Goal: Task Accomplishment & Management: Complete application form

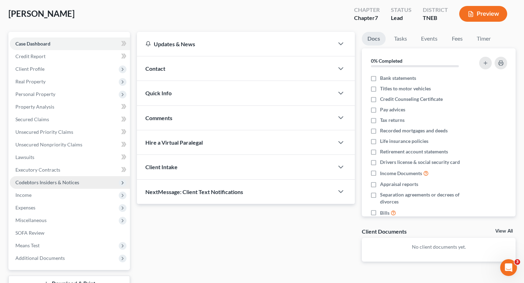
scroll to position [40, 0]
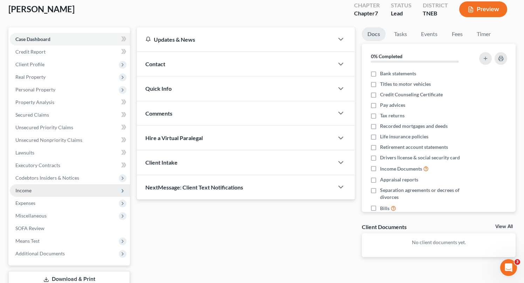
click at [25, 193] on span "Income" at bounding box center [23, 190] width 16 height 6
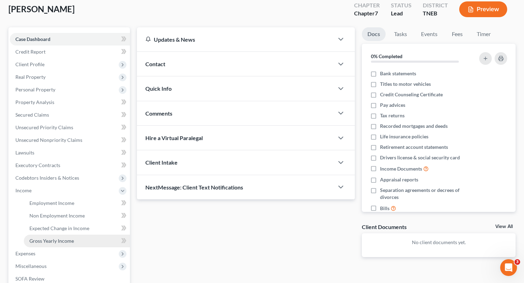
click at [46, 238] on span "Gross Yearly Income" at bounding box center [51, 241] width 44 height 6
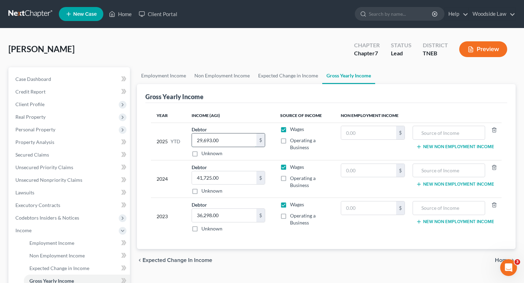
click at [220, 142] on input "29,693.00" at bounding box center [224, 139] width 64 height 13
type input "24,969.00"
click at [54, 243] on span "Employment Income" at bounding box center [51, 243] width 45 height 6
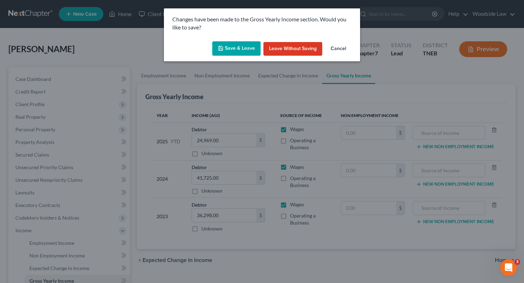
click at [238, 45] on button "Save & Leave" at bounding box center [236, 48] width 48 height 15
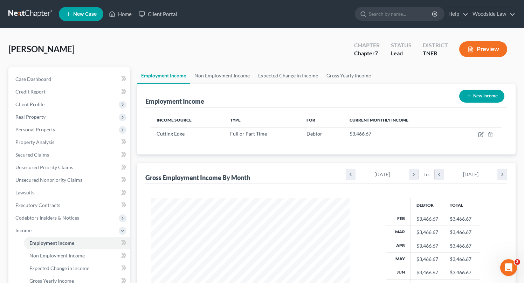
scroll to position [125, 213]
click at [480, 135] on icon "button" at bounding box center [481, 133] width 3 height 3
select select "0"
select select "44"
select select "3"
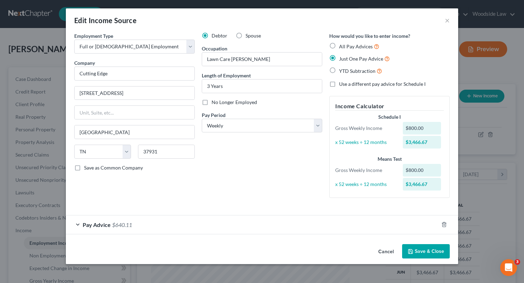
click at [280, 202] on div "Debtor Spouse Occupation Lawn Care [PERSON_NAME] Length of Employment 3 Years N…" at bounding box center [262, 117] width 128 height 171
click at [273, 228] on div "Pay Advice $640.11" at bounding box center [252, 224] width 373 height 19
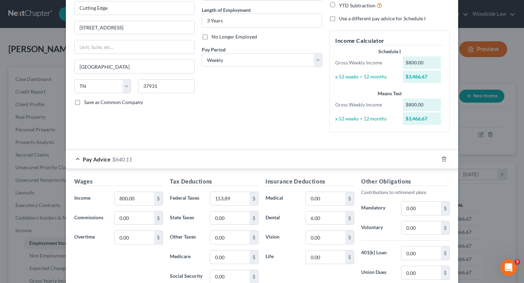
scroll to position [85, 0]
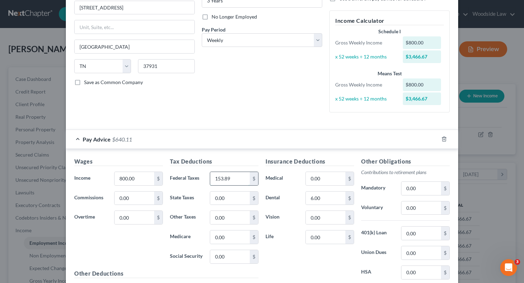
click at [240, 177] on input "153.89" at bounding box center [230, 178] width 40 height 13
type input "155.73"
click at [329, 202] on input "6.00" at bounding box center [326, 198] width 40 height 13
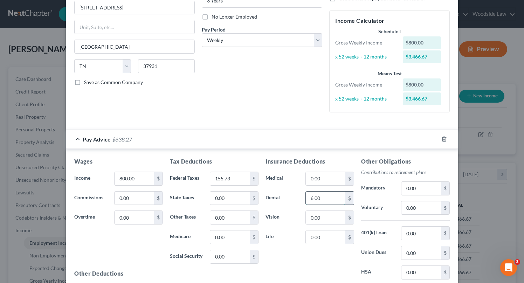
click at [329, 202] on input "6.00" at bounding box center [326, 198] width 40 height 13
type input "2.80"
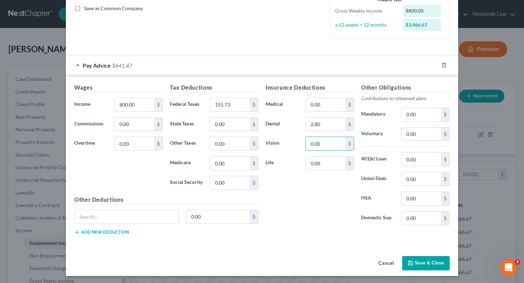
scroll to position [161, 0]
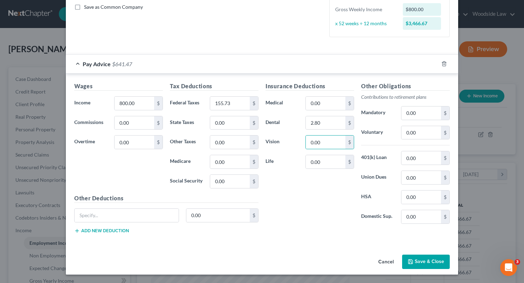
click at [418, 259] on button "Save & Close" at bounding box center [426, 262] width 48 height 15
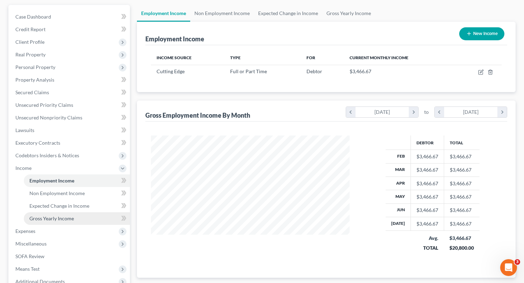
scroll to position [63, 0]
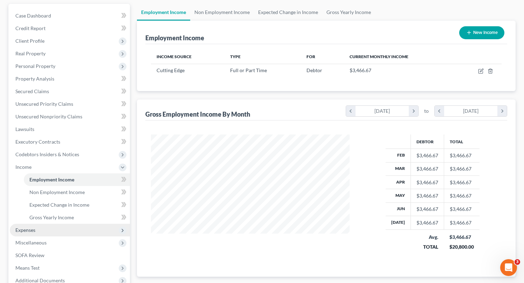
click at [34, 230] on span "Expenses" at bounding box center [25, 230] width 20 height 6
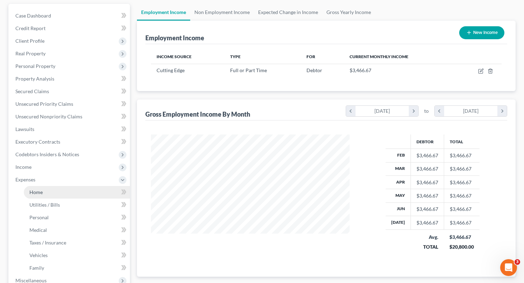
click at [39, 197] on link "Home" at bounding box center [77, 192] width 106 height 13
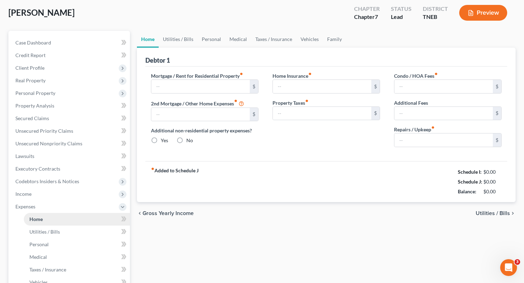
type input "600.00"
type input "0.00"
radio input "true"
type input "0.00"
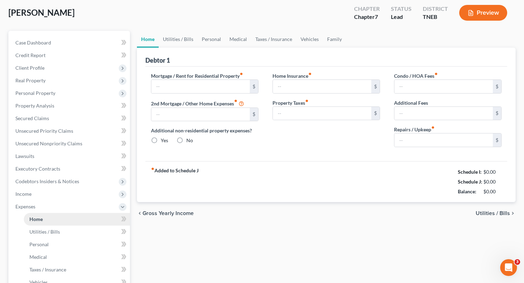
type input "0.00"
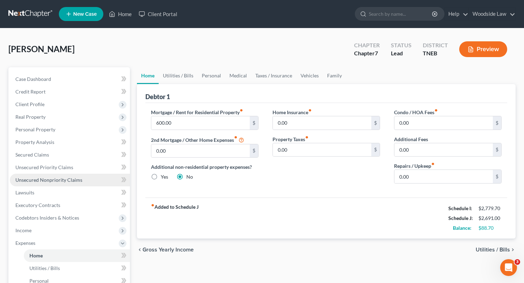
click at [44, 179] on span "Unsecured Nonpriority Claims" at bounding box center [48, 180] width 67 height 6
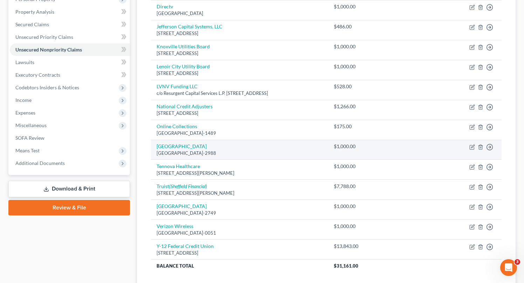
scroll to position [131, 0]
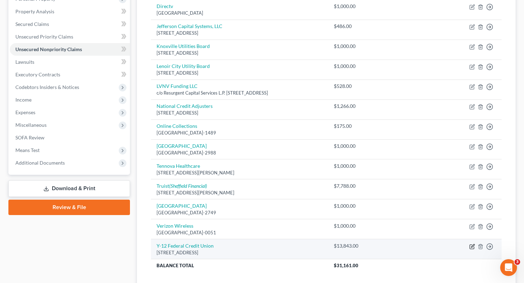
click at [472, 248] on icon "button" at bounding box center [473, 247] width 6 height 6
select select "44"
select select "4"
select select "0"
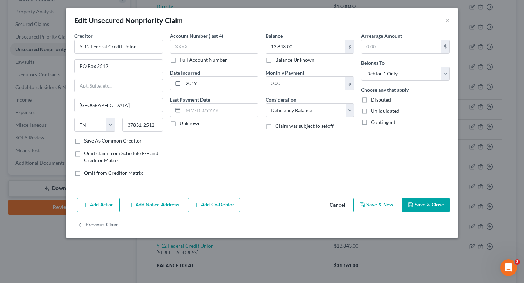
click at [153, 198] on button "Add Notice Address" at bounding box center [154, 205] width 63 height 15
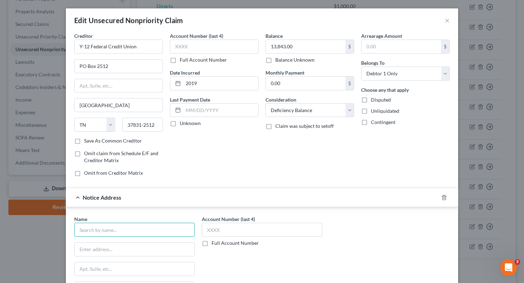
click at [132, 226] on input "text" at bounding box center [134, 230] width 121 height 14
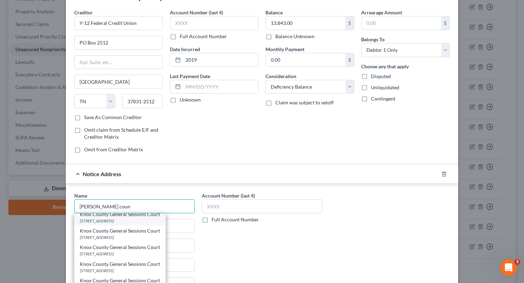
scroll to position [20, 0]
click at [118, 224] on div "Knox County General Sessions Court [STREET_ADDRESS]" at bounding box center [119, 218] width 91 height 16
type input "Knox County General Sessions Court"
type input "[STREET_ADDRESS]"
type input "[GEOGRAPHIC_DATA]"
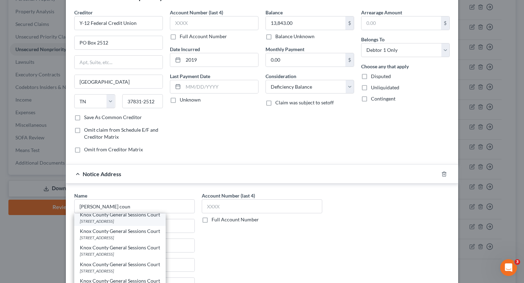
select select "44"
type input "37902"
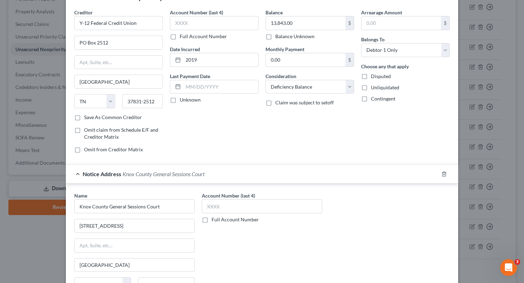
scroll to position [114, 0]
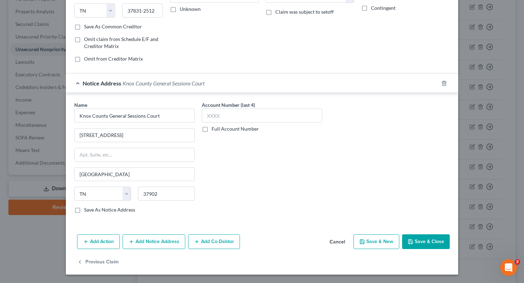
click at [419, 239] on button "Save & Close" at bounding box center [426, 241] width 48 height 15
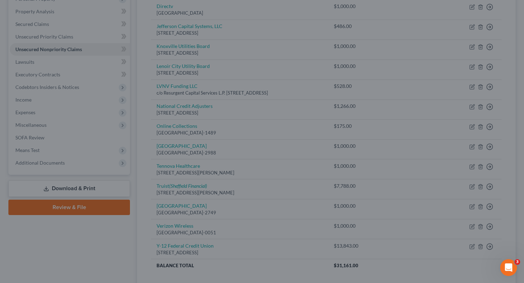
type input "0"
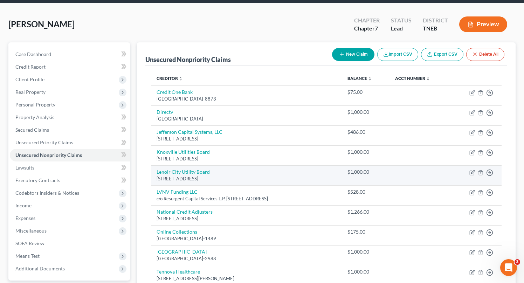
scroll to position [0, 0]
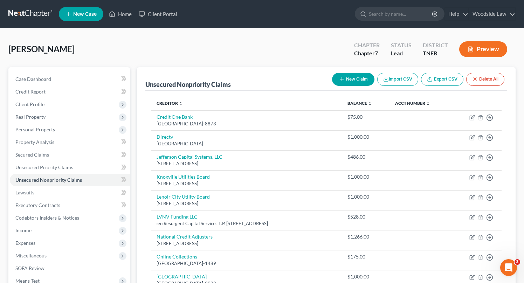
click at [349, 75] on button "New Claim" at bounding box center [353, 79] width 42 height 13
select select "0"
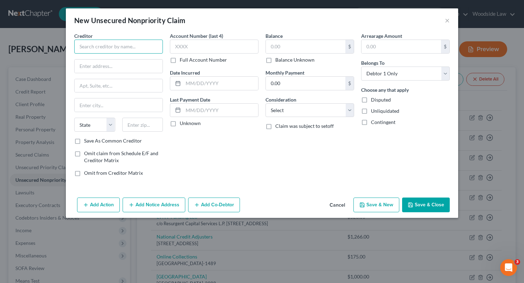
click at [128, 47] on input "text" at bounding box center [118, 47] width 89 height 14
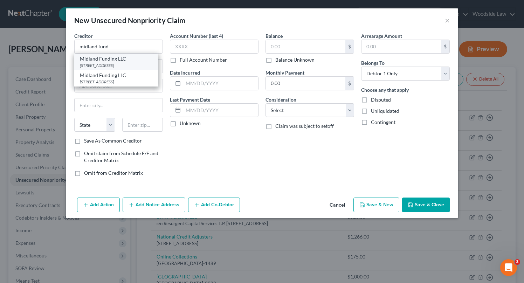
click at [115, 58] on div "Midland Funding LLC" at bounding box center [116, 58] width 73 height 7
type input "Midland Funding LLC"
type input "[STREET_ADDRESS]"
type input "#300"
type input "[GEOGRAPHIC_DATA]"
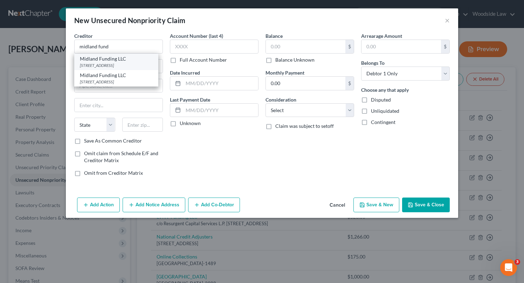
select select "4"
type input "92108"
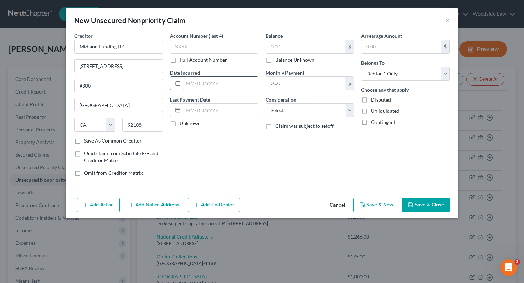
click at [208, 85] on input "text" at bounding box center [220, 83] width 75 height 13
type input "2015"
click at [304, 46] on input "text" at bounding box center [306, 46] width 80 height 13
type input "2,184"
click at [327, 112] on select "Select Cable / Satellite Services Collection Agency Credit Card Debt Debt Couns…" at bounding box center [310, 110] width 89 height 14
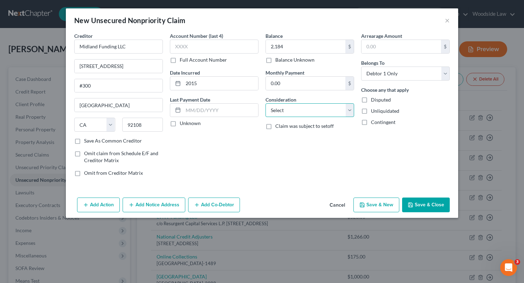
select select "1"
click at [266, 103] on select "Select Cable / Satellite Services Collection Agency Credit Card Debt Debt Couns…" at bounding box center [310, 110] width 89 height 14
click at [161, 208] on button "Add Notice Address" at bounding box center [154, 205] width 63 height 15
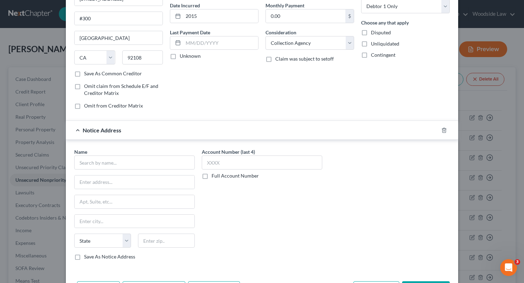
scroll to position [68, 0]
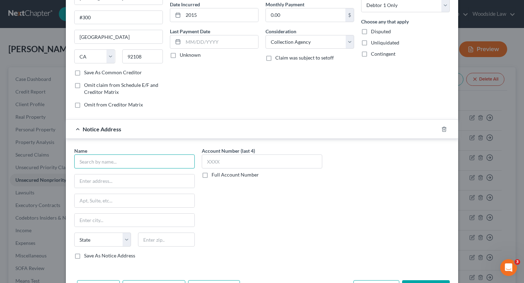
click at [165, 161] on input "text" at bounding box center [134, 162] width 121 height 14
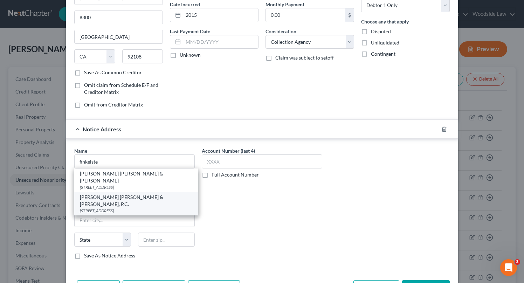
click at [152, 201] on div "[PERSON_NAME] [PERSON_NAME] & [PERSON_NAME], P.C. [STREET_ADDRESS]" at bounding box center [136, 203] width 124 height 23
type input "[PERSON_NAME] [PERSON_NAME] & [PERSON_NAME], P.C."
type input "PO Box 1"
type input "[GEOGRAPHIC_DATA]"
select select "44"
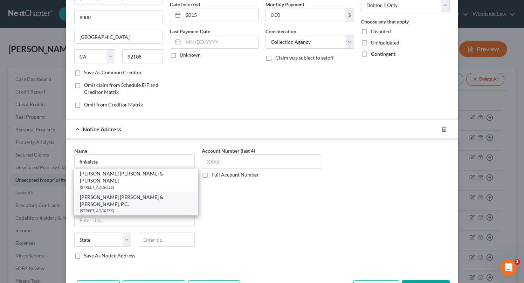
type input "37901"
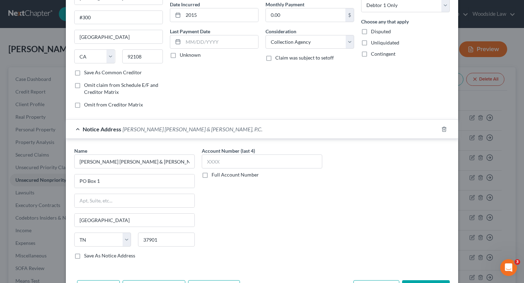
scroll to position [94, 0]
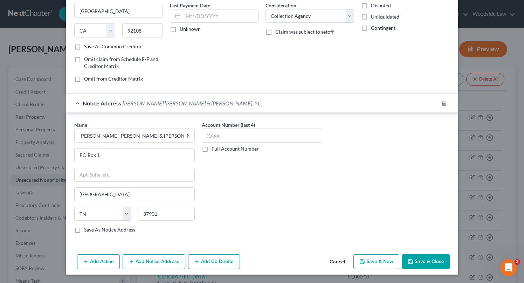
click at [155, 268] on button "Add Notice Address" at bounding box center [154, 261] width 63 height 15
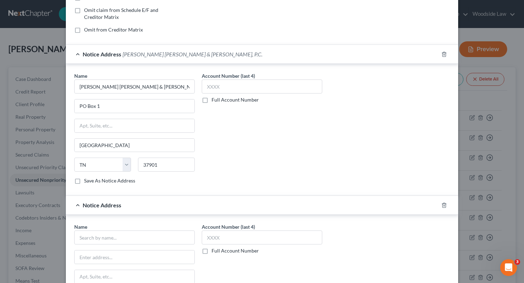
scroll to position [146, 0]
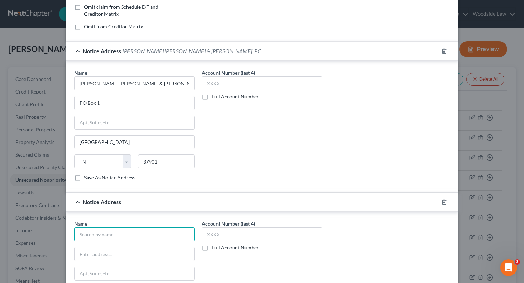
click at [179, 229] on input "text" at bounding box center [134, 234] width 121 height 14
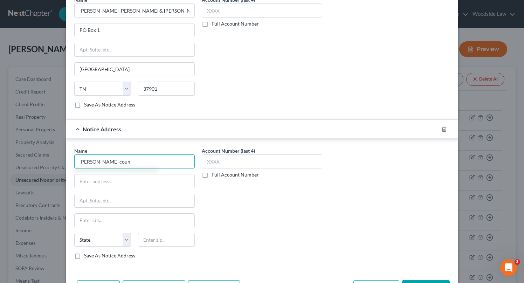
scroll to position [219, 0]
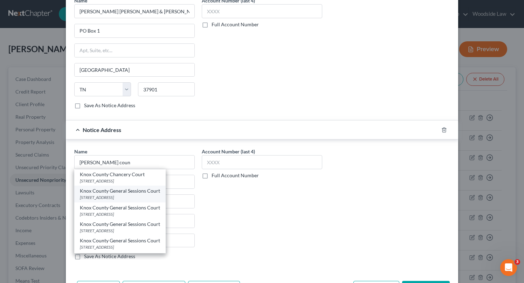
click at [136, 193] on div "Knox County General Sessions Court" at bounding box center [120, 190] width 80 height 7
type input "Knox County General Sessions Court"
type input "[STREET_ADDRESS]"
type input "[GEOGRAPHIC_DATA]"
select select "44"
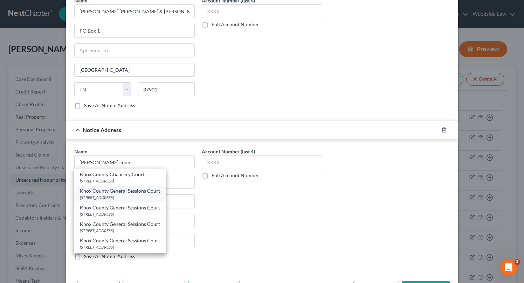
type input "37902"
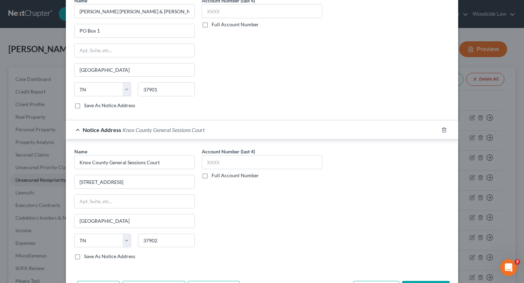
scroll to position [245, 0]
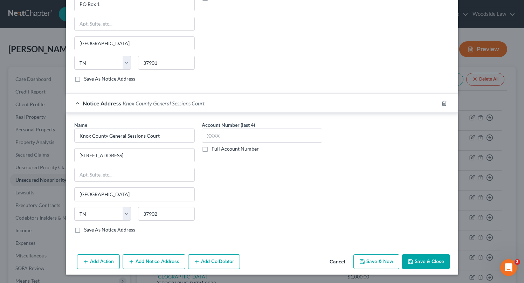
click at [420, 260] on button "Save & Close" at bounding box center [426, 261] width 48 height 15
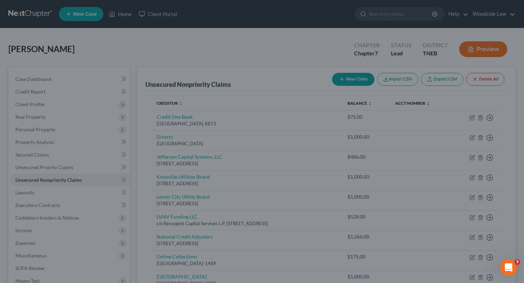
type input "2,184.00"
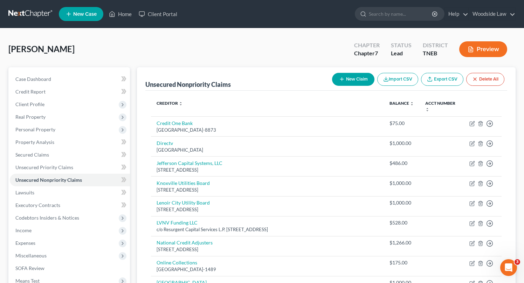
click at [351, 83] on button "New Claim" at bounding box center [353, 79] width 42 height 13
select select "0"
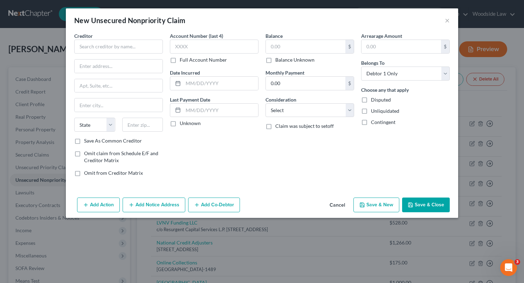
click at [135, 38] on div "Creditor *" at bounding box center [118, 42] width 89 height 21
click at [136, 41] on input "text" at bounding box center [118, 47] width 89 height 14
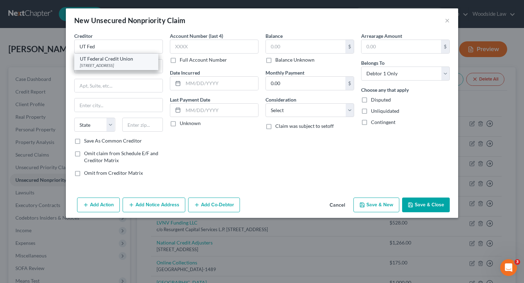
click at [143, 63] on div "[STREET_ADDRESS]" at bounding box center [116, 65] width 73 height 6
type input "UT Federal Credit Union"
type input "[STREET_ADDRESS]"
type input "[GEOGRAPHIC_DATA]"
select select "44"
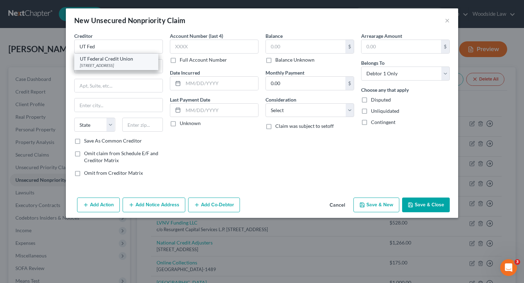
type input "37916"
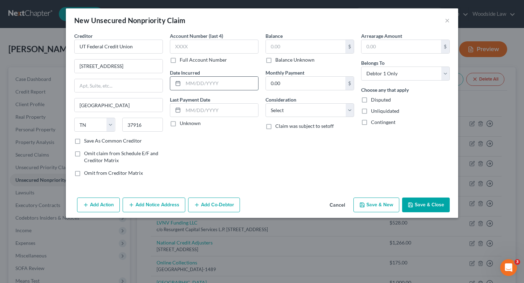
click at [244, 84] on input "text" at bounding box center [220, 83] width 75 height 13
type input "2014"
click at [324, 40] on div "$" at bounding box center [310, 47] width 89 height 14
click at [327, 44] on input "text" at bounding box center [306, 46] width 80 height 13
type input "8,434"
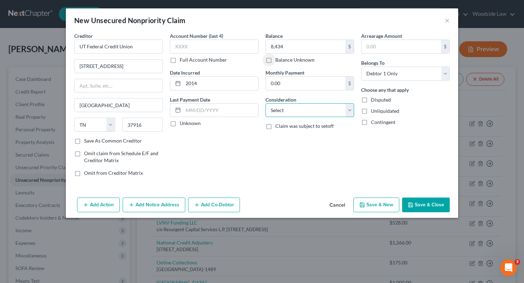
click at [329, 105] on select "Select Cable / Satellite Services Collection Agency Credit Card Debt Debt Couns…" at bounding box center [310, 110] width 89 height 14
select select "10"
click at [266, 103] on select "Select Cable / Satellite Services Collection Agency Credit Card Debt Debt Couns…" at bounding box center [310, 110] width 89 height 14
click at [144, 200] on button "Add Notice Address" at bounding box center [154, 205] width 63 height 15
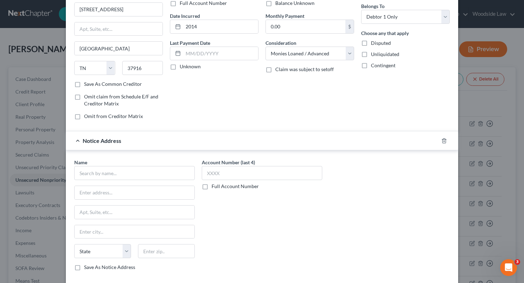
scroll to position [55, 0]
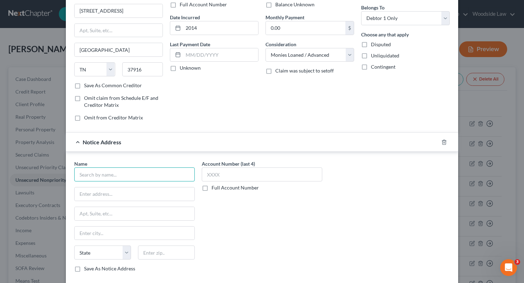
click at [139, 178] on input "text" at bounding box center [134, 174] width 121 height 14
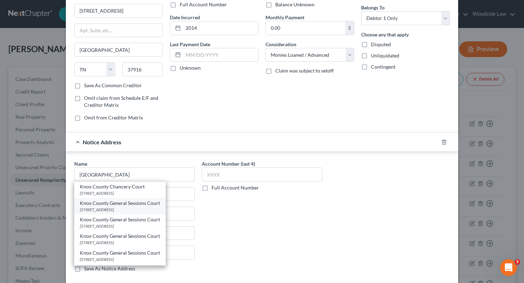
click at [142, 203] on div "Knox County General Sessions Court" at bounding box center [120, 203] width 80 height 7
type input "Knox County General Sessions Court"
type input "[STREET_ADDRESS]"
type input "[GEOGRAPHIC_DATA]"
select select "44"
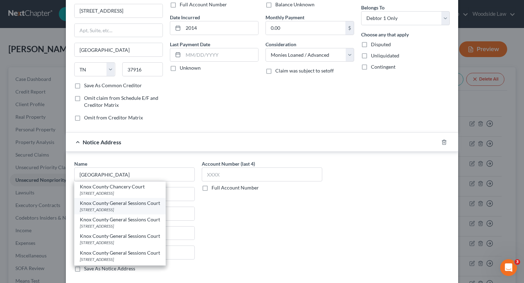
type input "37902"
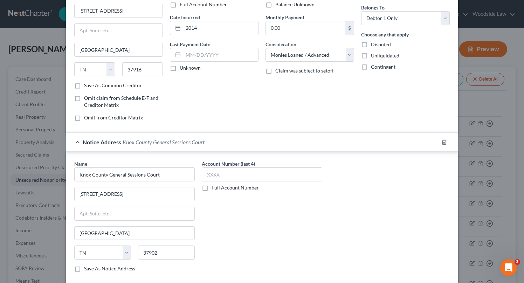
scroll to position [94, 0]
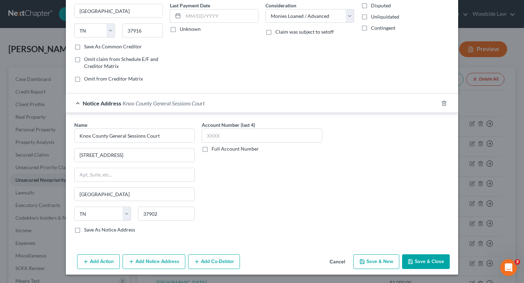
click at [379, 258] on button "Save & New" at bounding box center [377, 261] width 46 height 15
select select "0"
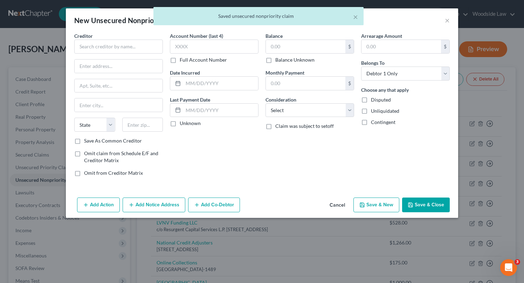
scroll to position [0, 0]
click at [136, 45] on input "text" at bounding box center [118, 47] width 89 height 14
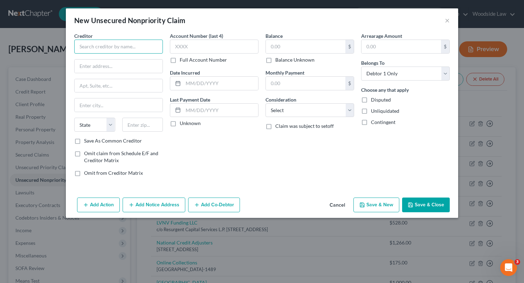
click at [146, 42] on input "text" at bounding box center [118, 47] width 89 height 14
type input "CTA Enclave LLC"
click at [119, 69] on input "text" at bounding box center [119, 66] width 88 height 13
type input "[STREET_ADDRESS]"
click at [148, 128] on input "text" at bounding box center [142, 125] width 41 height 14
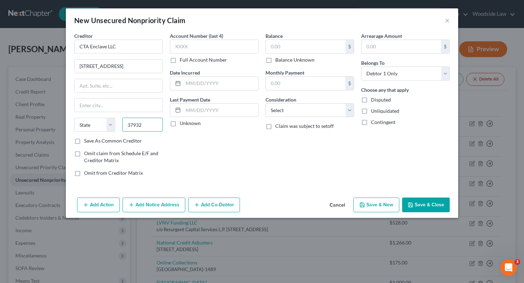
type input "37932"
type input "[GEOGRAPHIC_DATA]"
select select "44"
click at [216, 82] on input "text" at bounding box center [220, 83] width 75 height 13
type input "2020"
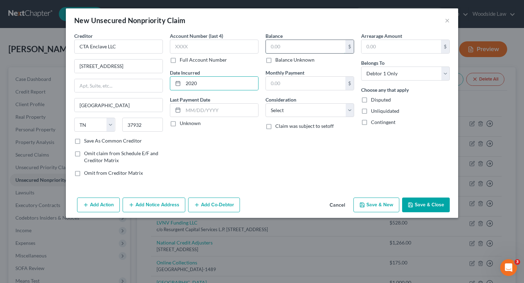
click at [293, 49] on input "text" at bounding box center [306, 46] width 80 height 13
type input "4,563"
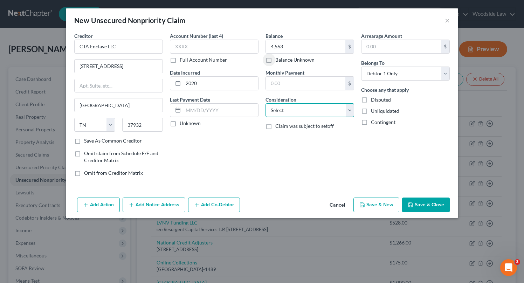
click at [338, 108] on select "Select Cable / Satellite Services Collection Agency Credit Card Debt Debt Couns…" at bounding box center [310, 110] width 89 height 14
click at [266, 103] on select "Select Cable / Satellite Services Collection Agency Credit Card Debt Debt Couns…" at bounding box center [310, 110] width 89 height 14
click at [334, 104] on select "Select Cable / Satellite Services Collection Agency Credit Card Debt Debt Couns…" at bounding box center [310, 110] width 89 height 14
select select "8"
click at [266, 103] on select "Select Cable / Satellite Services Collection Agency Credit Card Debt Debt Couns…" at bounding box center [310, 110] width 89 height 14
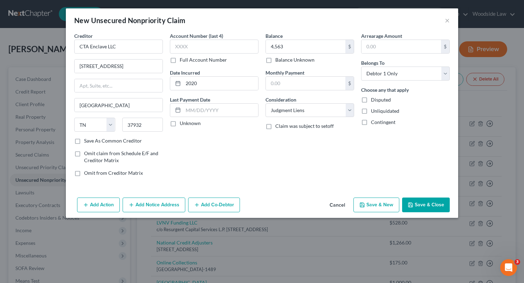
click at [158, 208] on button "Add Notice Address" at bounding box center [154, 205] width 63 height 15
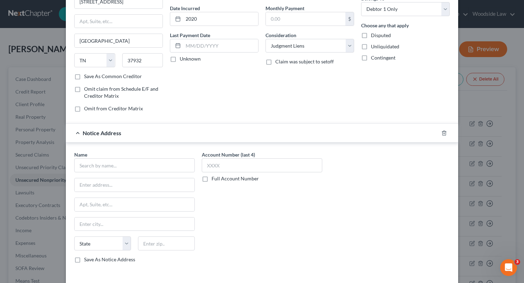
scroll to position [71, 0]
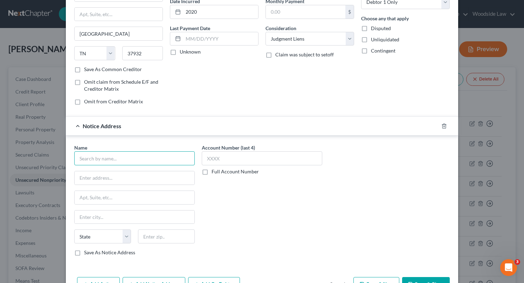
click at [166, 161] on input "text" at bounding box center [134, 158] width 121 height 14
type input "p"
type input "[PERSON_NAME] [PERSON_NAME] LLP"
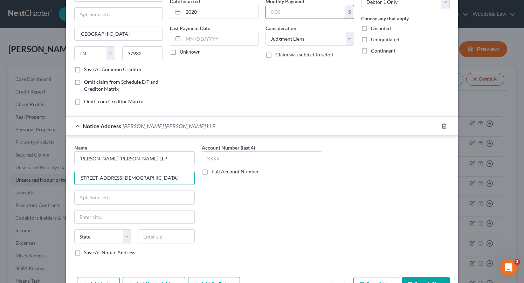
type input "[STREET_ADDRESS][DEMOGRAPHIC_DATA]"
type input "#2200"
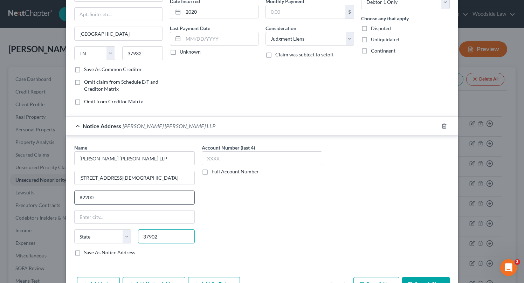
type input "37902"
type input "[GEOGRAPHIC_DATA]"
select select "44"
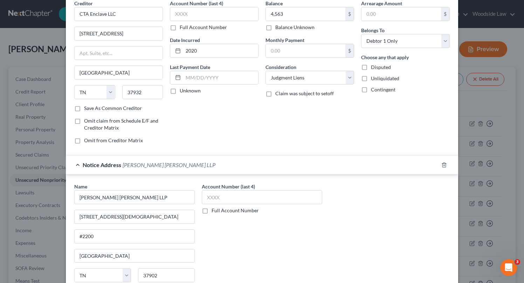
scroll to position [94, 0]
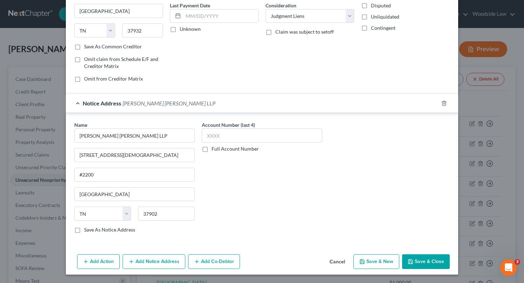
click at [171, 261] on button "Add Notice Address" at bounding box center [154, 261] width 63 height 15
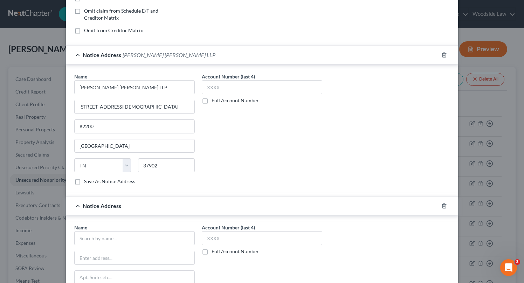
scroll to position [146, 0]
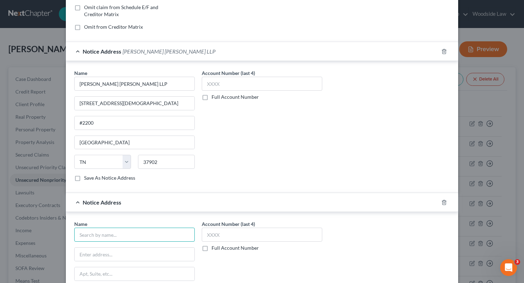
click at [149, 239] on input "text" at bounding box center [134, 235] width 121 height 14
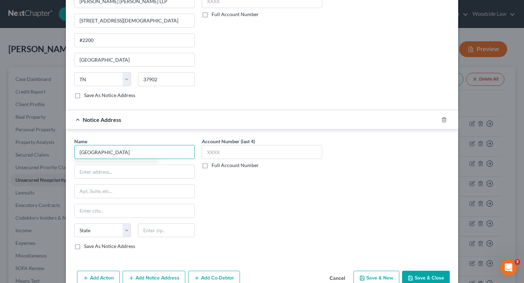
scroll to position [226, 0]
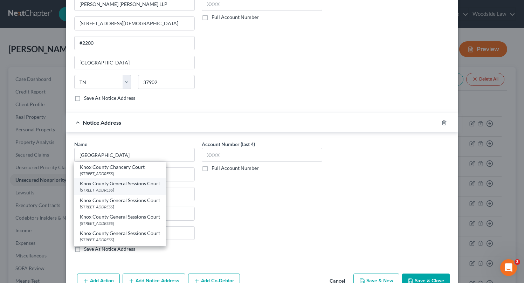
click at [145, 192] on div "[STREET_ADDRESS]" at bounding box center [120, 190] width 80 height 6
type input "Knox County General Sessions Court"
type input "[STREET_ADDRESS]"
type input "[GEOGRAPHIC_DATA]"
select select "44"
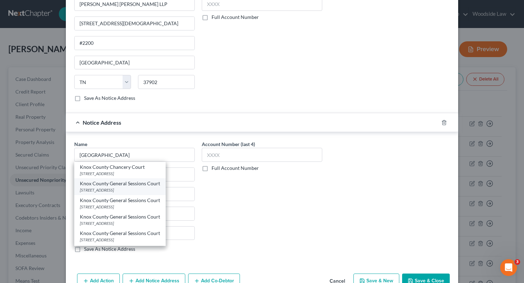
type input "37902"
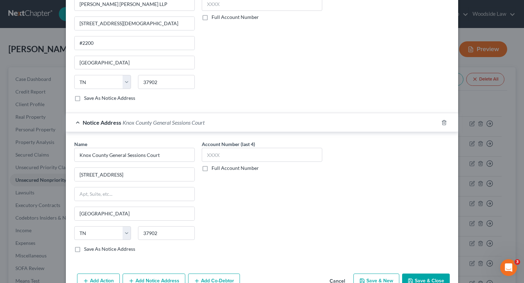
scroll to position [245, 0]
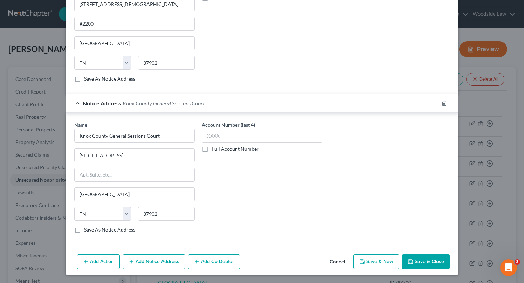
click at [385, 262] on button "Save & New" at bounding box center [377, 261] width 46 height 15
select select "0"
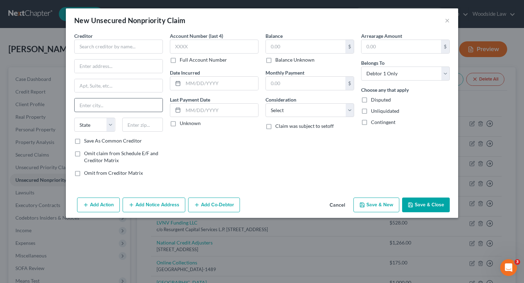
scroll to position [0, 0]
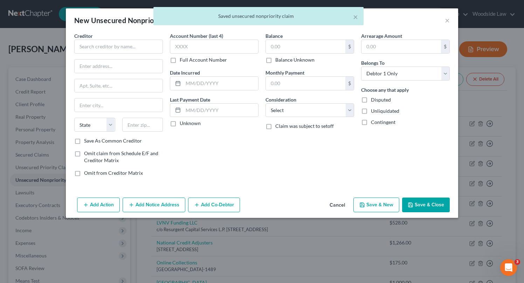
click at [113, 39] on div "Creditor *" at bounding box center [118, 42] width 89 height 21
click at [116, 44] on input "text" at bounding box center [118, 47] width 89 height 14
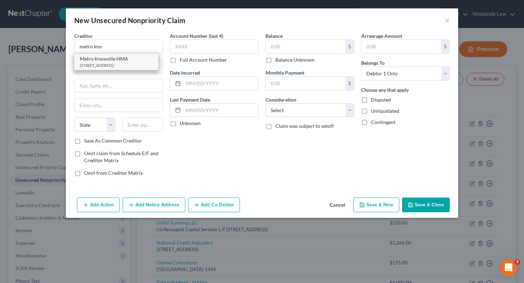
click at [105, 59] on div "Metro Knoxville HMA" at bounding box center [116, 58] width 73 height 7
type input "Metro Knoxville HMA"
type input "[STREET_ADDRESS]"
type input "[GEOGRAPHIC_DATA]"
select select "44"
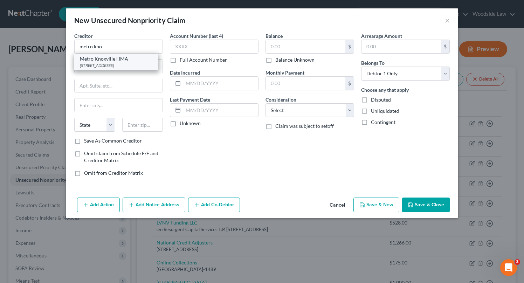
type input "37917"
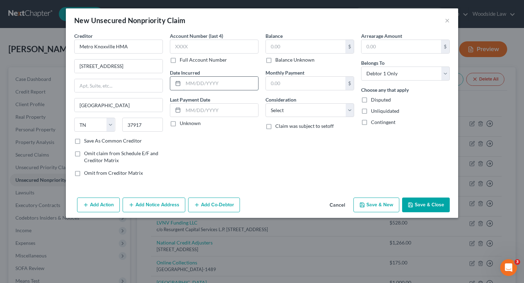
click at [213, 88] on input "text" at bounding box center [220, 83] width 75 height 13
type input "2016"
click at [302, 47] on input "text" at bounding box center [306, 46] width 80 height 13
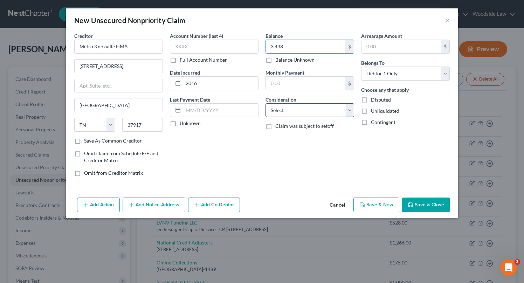
type input "3,438"
click at [335, 111] on select "Select Cable / Satellite Services Collection Agency Credit Card Debt Debt Couns…" at bounding box center [310, 110] width 89 height 14
select select "9"
click at [266, 103] on select "Select Cable / Satellite Services Collection Agency Credit Card Debt Debt Couns…" at bounding box center [310, 110] width 89 height 14
click at [155, 208] on button "Add Notice Address" at bounding box center [154, 205] width 63 height 15
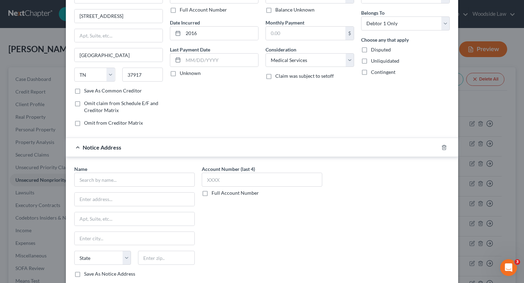
scroll to position [83, 0]
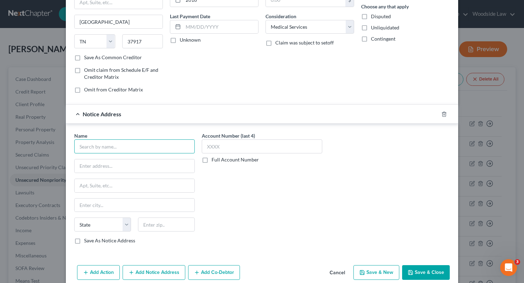
click at [145, 148] on input "text" at bounding box center [134, 146] width 121 height 14
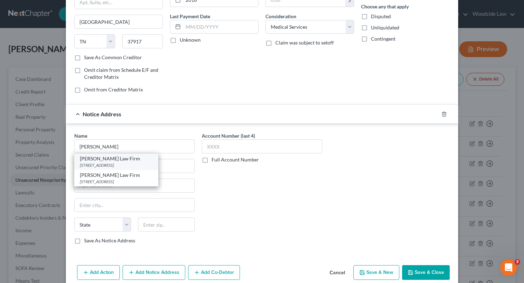
click at [135, 160] on div "[PERSON_NAME] Law Firm" at bounding box center [116, 158] width 73 height 7
type input "[PERSON_NAME] Law Firm"
type input "PO Box 17235"
type input "[GEOGRAPHIC_DATA]"
select select "44"
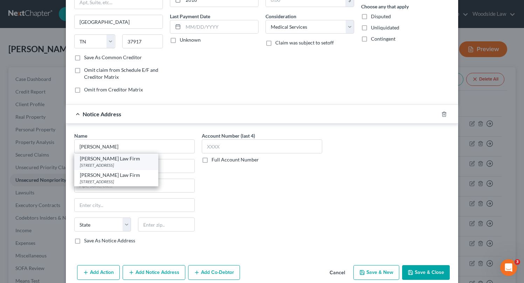
type input "38187"
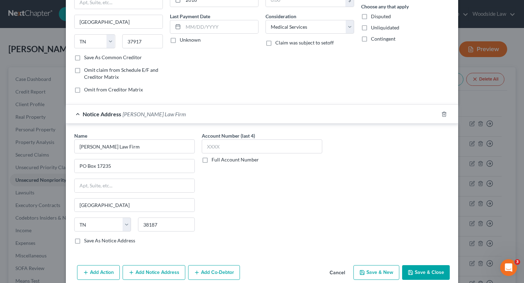
scroll to position [94, 0]
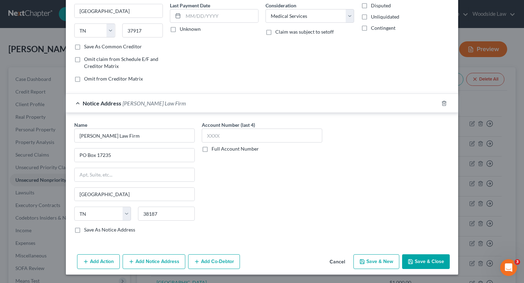
click at [145, 262] on button "Add Notice Address" at bounding box center [154, 261] width 63 height 15
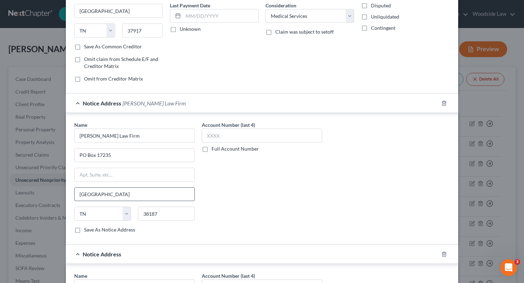
scroll to position [147, 0]
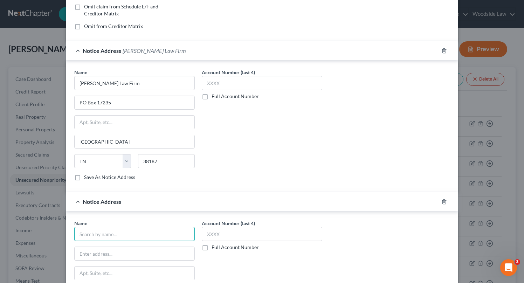
click at [125, 232] on input "text" at bounding box center [134, 234] width 121 height 14
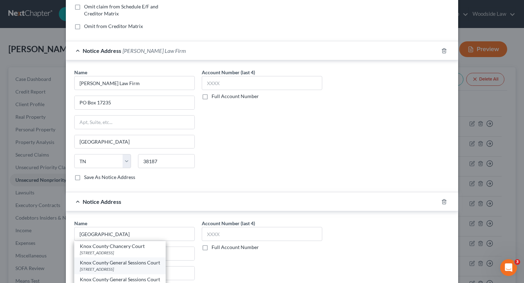
click at [138, 267] on div "[STREET_ADDRESS]" at bounding box center [120, 269] width 80 height 6
type input "Knox County General Sessions Court"
type input "[STREET_ADDRESS]"
type input "[GEOGRAPHIC_DATA]"
select select "44"
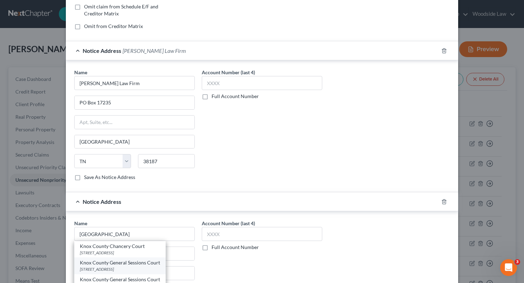
type input "37902"
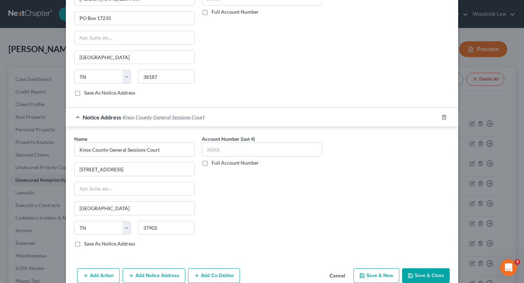
scroll to position [245, 0]
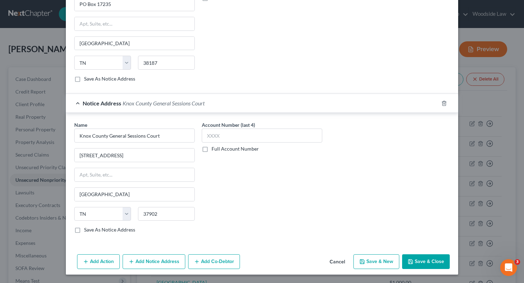
click at [426, 262] on button "Save & Close" at bounding box center [426, 261] width 48 height 15
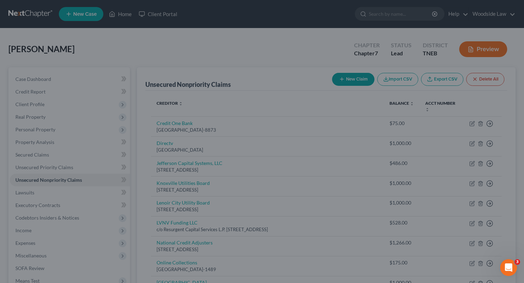
type input "3,438.00"
type input "0.00"
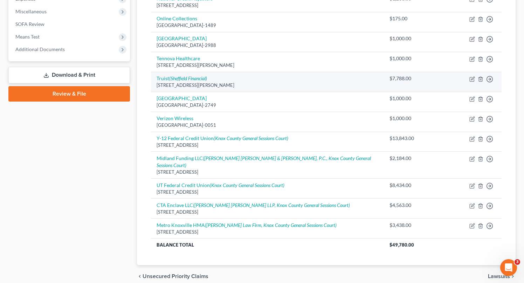
scroll to position [262, 0]
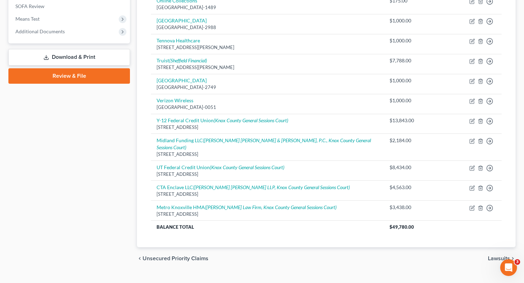
click at [499, 256] on span "Lawsuits" at bounding box center [499, 259] width 22 height 6
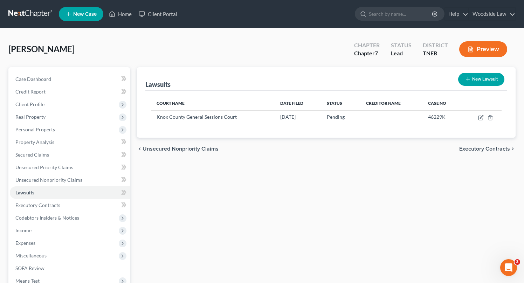
click at [488, 146] on span "Executory Contracts" at bounding box center [484, 149] width 51 height 6
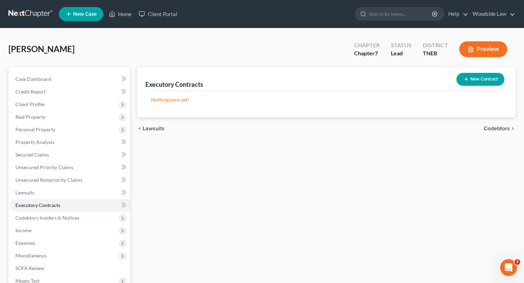
click at [494, 126] on span "Codebtors" at bounding box center [497, 129] width 26 height 6
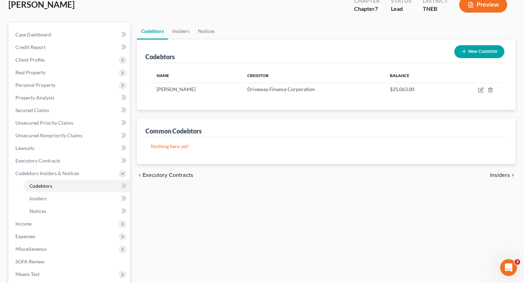
click at [500, 172] on span "Insiders" at bounding box center [500, 175] width 20 height 6
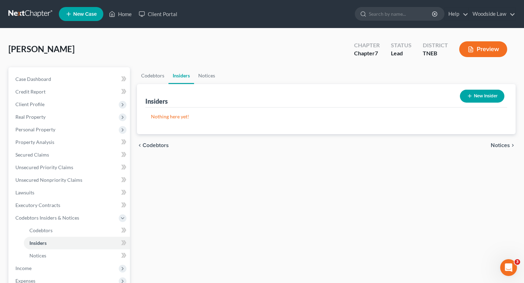
click at [502, 143] on span "Notices" at bounding box center [500, 146] width 19 height 6
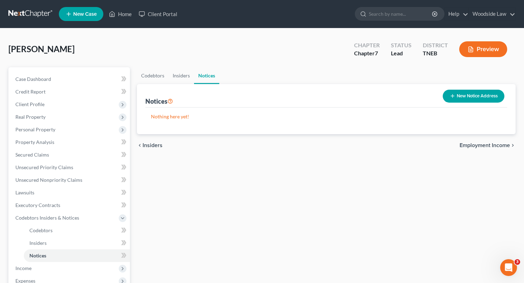
click at [502, 143] on span "Employment Income" at bounding box center [485, 146] width 50 height 6
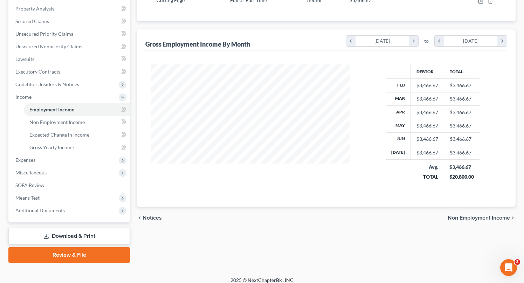
scroll to position [139, 0]
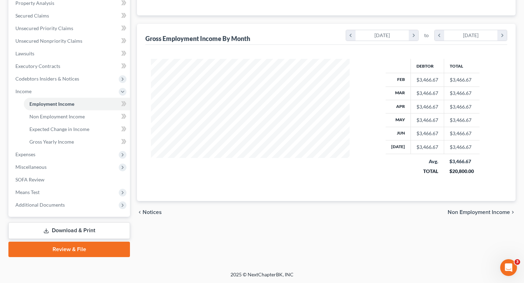
click at [484, 212] on span "Non Employment Income" at bounding box center [479, 213] width 62 height 6
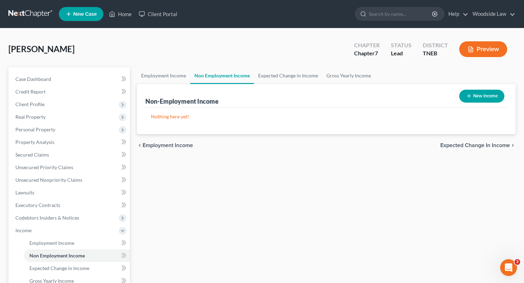
click at [474, 144] on span "Expected Change in Income" at bounding box center [475, 146] width 70 height 6
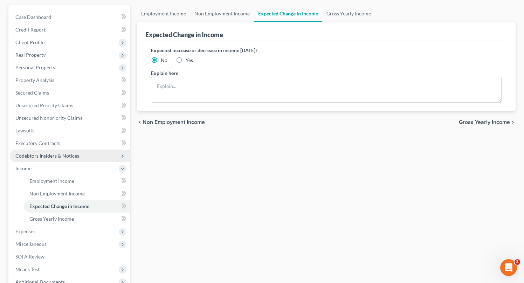
scroll to position [62, 0]
click at [471, 123] on span "Gross Yearly Income" at bounding box center [484, 122] width 51 height 6
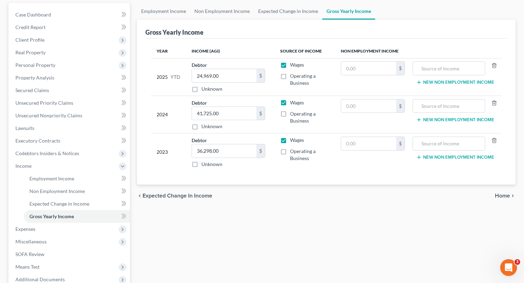
scroll to position [70, 0]
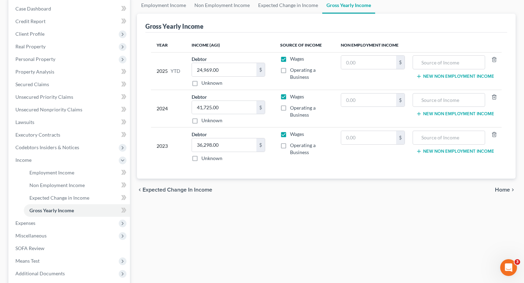
click at [503, 188] on span "Home" at bounding box center [502, 190] width 15 height 6
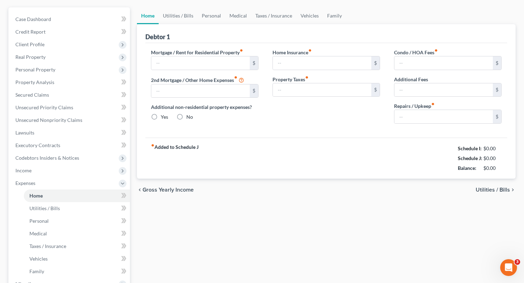
type input "600.00"
type input "0.00"
radio input "true"
type input "0.00"
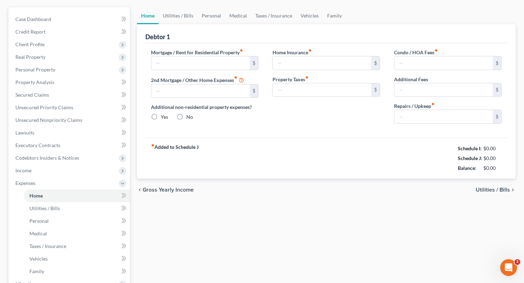
type input "0.00"
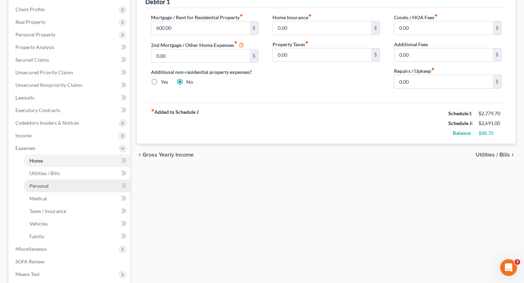
scroll to position [115, 0]
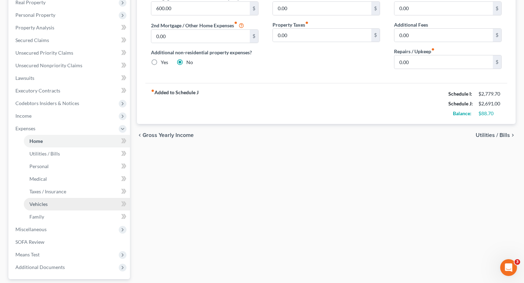
click at [41, 200] on link "Vehicles" at bounding box center [77, 204] width 106 height 13
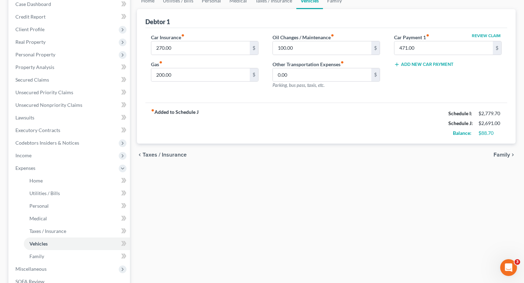
scroll to position [177, 0]
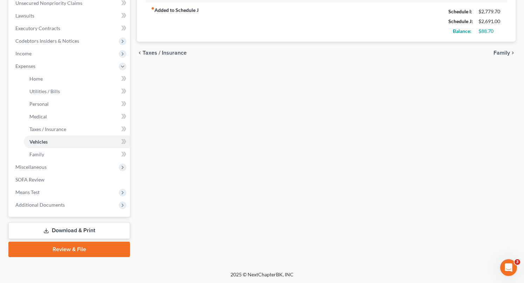
click at [89, 227] on link "Download & Print" at bounding box center [69, 230] width 122 height 16
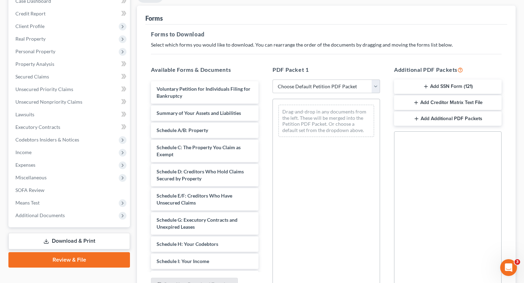
scroll to position [90, 0]
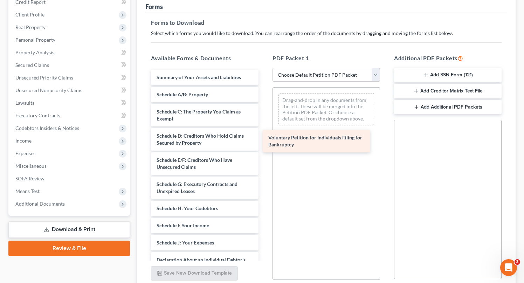
drag, startPoint x: 214, startPoint y: 75, endPoint x: 326, endPoint y: 136, distance: 127.6
click at [264, 136] on div "Voluntary Petition for Individuals Filing for Bankruptcy Voluntary Petition for…" at bounding box center [204, 246] width 119 height 353
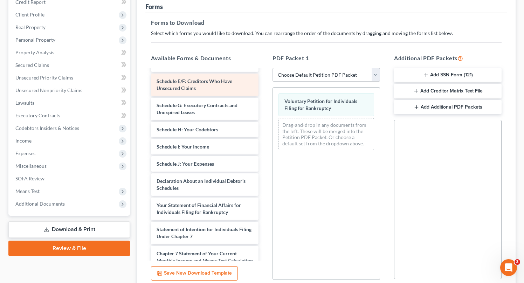
scroll to position [79, 0]
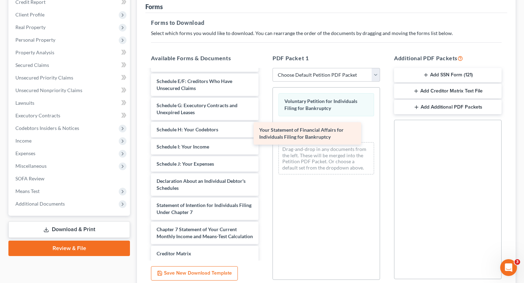
drag, startPoint x: 205, startPoint y: 204, endPoint x: 308, endPoint y: 129, distance: 127.1
click at [264, 129] on div "Your Statement of Financial Affairs for Individuals Filing for Bankruptcy Summa…" at bounding box center [204, 155] width 119 height 329
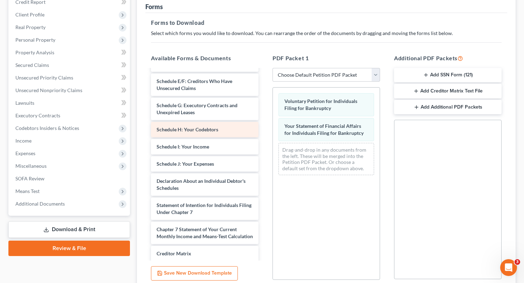
scroll to position [0, 0]
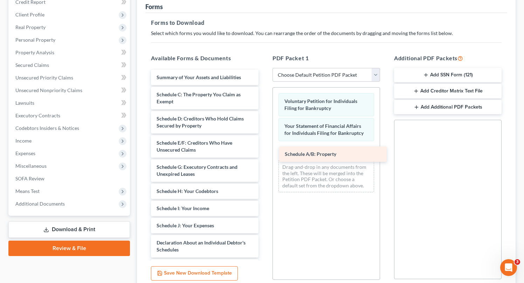
drag, startPoint x: 181, startPoint y: 94, endPoint x: 306, endPoint y: 148, distance: 136.5
click at [264, 148] on div "Schedule A/B: Property Summary of Your Assets and Liabilities Schedule A/B: Pro…" at bounding box center [204, 226] width 119 height 312
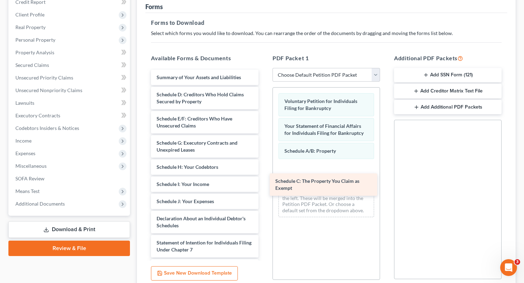
drag, startPoint x: 202, startPoint y: 95, endPoint x: 318, endPoint y: 169, distance: 136.9
click at [264, 169] on div "Schedule C: The Property You Claim as Exempt Summary of Your Assets and Liabili…" at bounding box center [204, 214] width 119 height 288
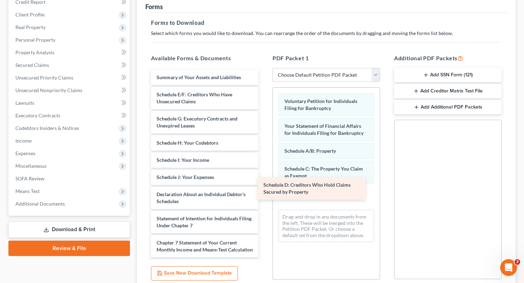
drag, startPoint x: 179, startPoint y: 95, endPoint x: 286, endPoint y: 186, distance: 140.7
click at [264, 186] on div "Schedule D: Creditors Who Hold Claims Secured by Property Summary of Your Asset…" at bounding box center [204, 201] width 119 height 263
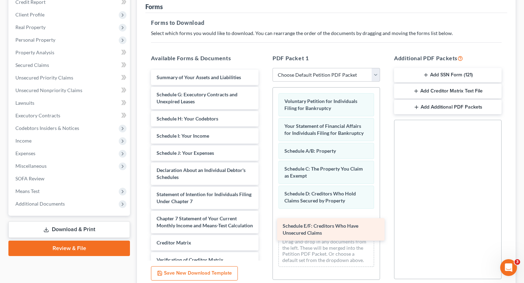
drag, startPoint x: 175, startPoint y: 98, endPoint x: 300, endPoint y: 228, distance: 180.4
click at [264, 229] on div "Schedule E/F: Creditors Who Have Unsecured Claims Summary of Your Assets and Li…" at bounding box center [204, 189] width 119 height 239
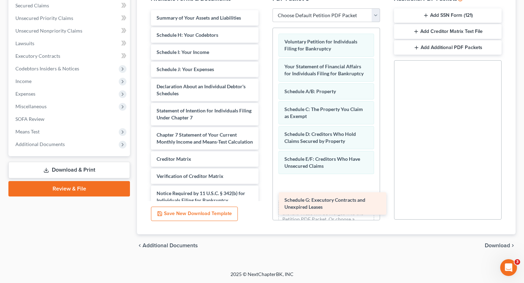
drag, startPoint x: 182, startPoint y: 32, endPoint x: 305, endPoint y: 180, distance: 192.8
click at [264, 180] on div "Schedule G: Executory Contracts and Unexpired Leases Summary of Your Assets and…" at bounding box center [204, 117] width 119 height 215
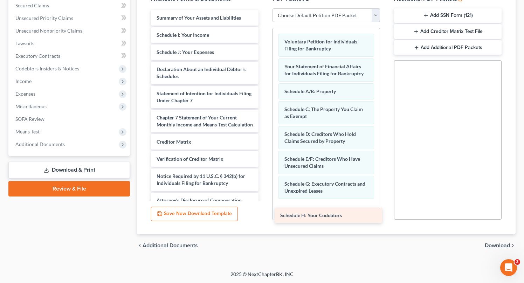
drag, startPoint x: 199, startPoint y: 33, endPoint x: 322, endPoint y: 206, distance: 211.9
click at [264, 208] on div "Schedule H: Your Codebtors Summary of Your Assets and Liabilities Schedule H: Y…" at bounding box center [204, 109] width 119 height 198
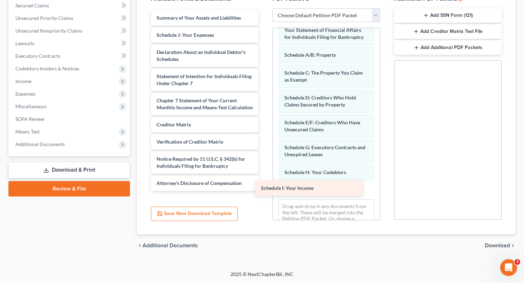
drag, startPoint x: 183, startPoint y: 35, endPoint x: 287, endPoint y: 188, distance: 185.6
click at [264, 188] on div "Schedule I: Your Income Summary of Your Assets and Liabilities Schedule I: Your…" at bounding box center [204, 100] width 119 height 181
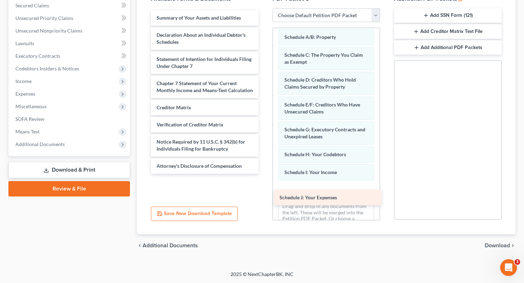
drag, startPoint x: 192, startPoint y: 33, endPoint x: 314, endPoint y: 194, distance: 201.8
click at [264, 174] on div "Schedule J: Your Expenses Summary of Your Assets and Liabilities Schedule J: Yo…" at bounding box center [204, 92] width 119 height 164
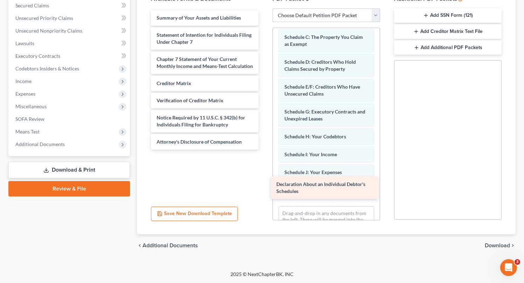
drag, startPoint x: 182, startPoint y: 40, endPoint x: 300, endPoint y: 188, distance: 189.9
click at [264, 150] on div "Declaration About an Individual Debtor's Schedules Summary of Your Assets and L…" at bounding box center [204, 79] width 119 height 139
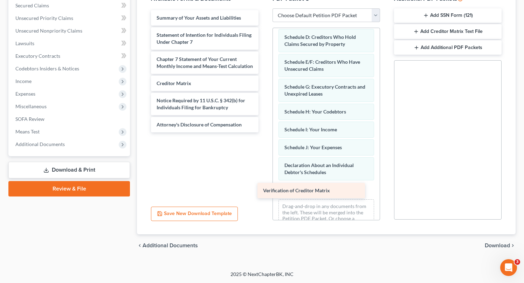
drag, startPoint x: 180, startPoint y: 105, endPoint x: 287, endPoint y: 188, distance: 135.3
click at [264, 132] on div "Verification of Creditor Matrix Summary of Your Assets and Liabilities Statemen…" at bounding box center [204, 71] width 119 height 122
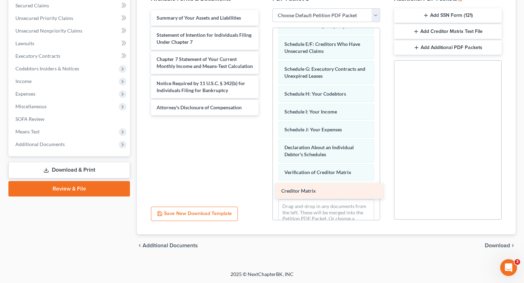
drag, startPoint x: 178, startPoint y: 87, endPoint x: 302, endPoint y: 187, distance: 158.7
click at [264, 115] on div "Creditor Matrix Summary of Your Assets and Liabilities Statement of Intention f…" at bounding box center [204, 62] width 119 height 105
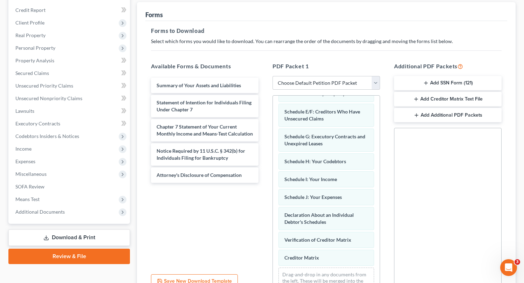
click at [469, 82] on button "Add SSN Form (121)" at bounding box center [448, 83] width 108 height 15
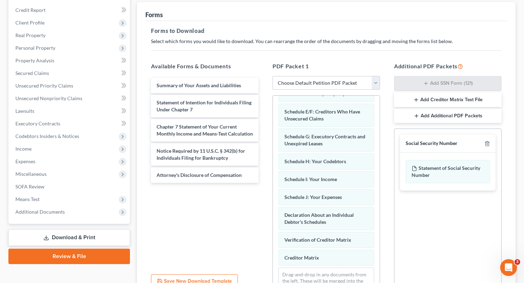
click at [467, 99] on button "Add Creditor Matrix Text File" at bounding box center [448, 100] width 108 height 15
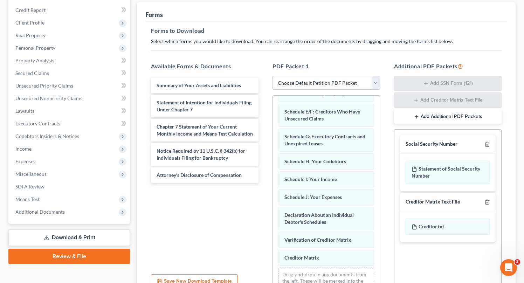
click at [457, 110] on button "Add Additional PDF Packets" at bounding box center [448, 116] width 108 height 15
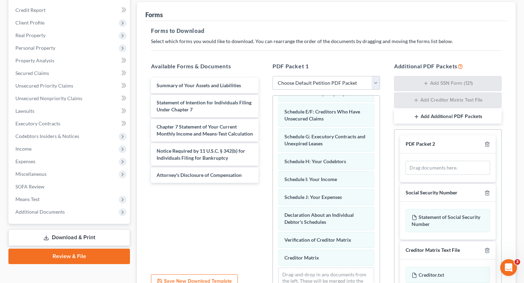
click at [457, 110] on button "Add Additional PDF Packets" at bounding box center [448, 116] width 108 height 15
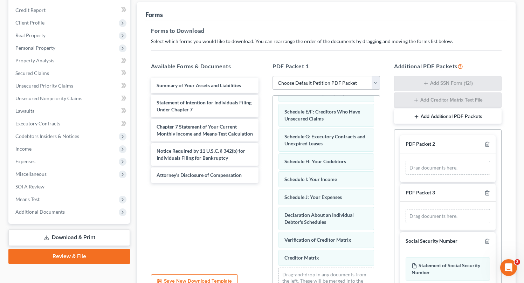
click at [457, 110] on button "Add Additional PDF Packets" at bounding box center [448, 116] width 108 height 15
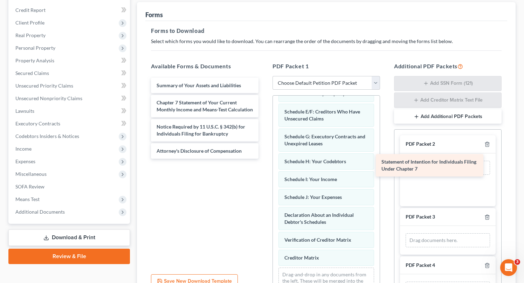
drag, startPoint x: 210, startPoint y: 109, endPoint x: 434, endPoint y: 166, distance: 231.4
click at [264, 159] on div "Statement of Intention for Individuals Filing Under Chapter 7 Summary of Your A…" at bounding box center [204, 118] width 119 height 81
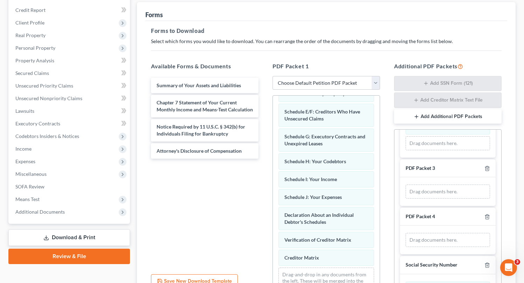
scroll to position [59, 0]
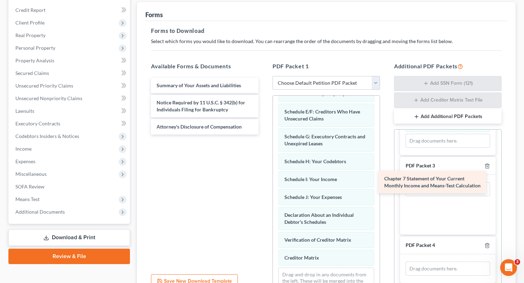
drag, startPoint x: 206, startPoint y: 108, endPoint x: 434, endPoint y: 185, distance: 240.3
click at [264, 135] on div "Chapter 7 Statement of Your Current Monthly Income and Means-Test Calculation S…" at bounding box center [204, 106] width 119 height 57
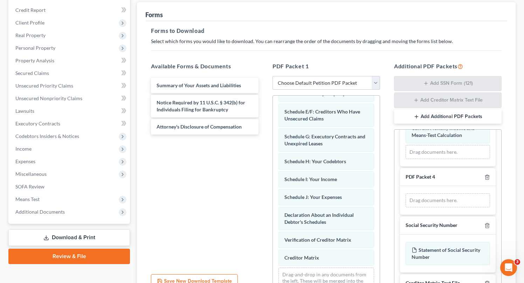
scroll to position [128, 0]
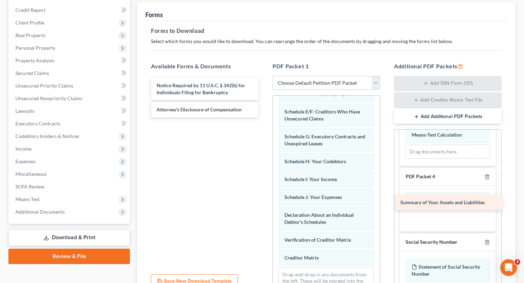
drag, startPoint x: 206, startPoint y: 84, endPoint x: 450, endPoint y: 202, distance: 270.7
click at [264, 117] on div "Summary of Your Assets and Liabilities Summary of Your Assets and Liabilities N…" at bounding box center [204, 98] width 119 height 40
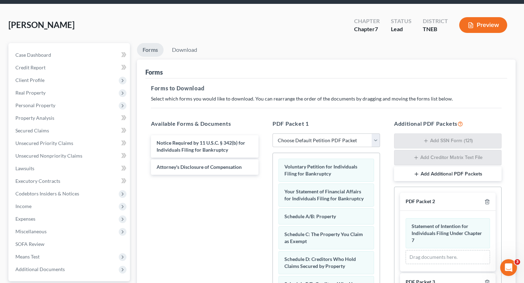
scroll to position [0, 0]
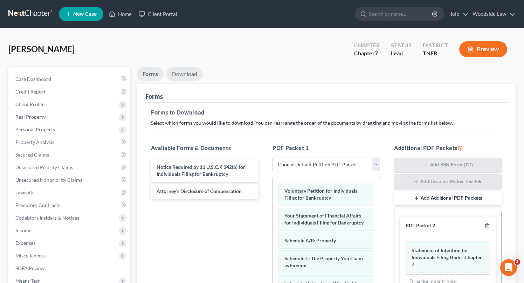
click at [191, 71] on link "Download" at bounding box center [184, 74] width 36 height 14
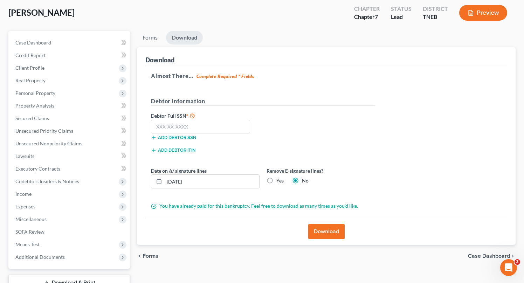
scroll to position [36, 0]
click at [201, 125] on input "text" at bounding box center [200, 127] width 99 height 14
type input "416-25-3663"
click at [206, 179] on input "[DATE]" at bounding box center [211, 181] width 95 height 13
type input "[DATE]"
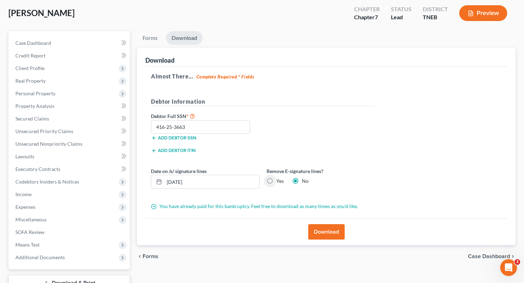
scroll to position [81, 0]
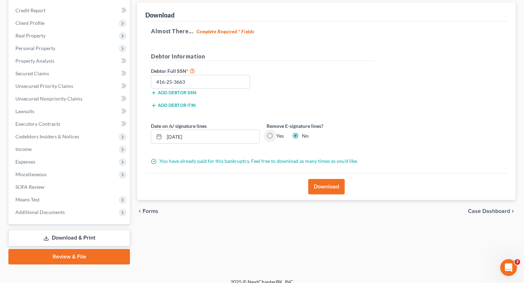
click at [326, 184] on button "Download" at bounding box center [326, 186] width 36 height 15
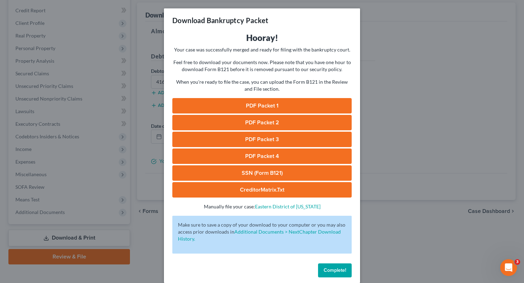
click at [265, 104] on link "PDF Packet 1" at bounding box center [261, 105] width 179 height 15
click at [288, 121] on link "PDF Packet 2" at bounding box center [261, 122] width 179 height 15
click at [275, 142] on link "PDF Packet 3" at bounding box center [261, 139] width 179 height 15
click at [265, 157] on link "PDF Packet 4" at bounding box center [261, 156] width 179 height 15
click at [250, 176] on link "SSN (Form B121)" at bounding box center [261, 172] width 179 height 15
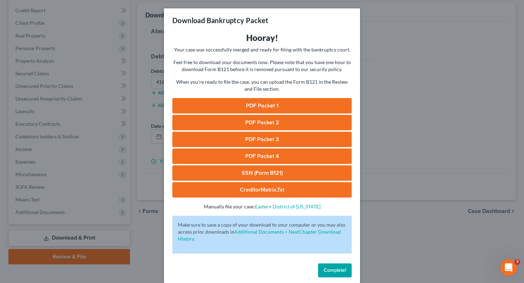
click at [249, 196] on link "CreditorMatrix.txt" at bounding box center [261, 189] width 179 height 15
click at [339, 269] on span "Complete!" at bounding box center [335, 270] width 22 height 6
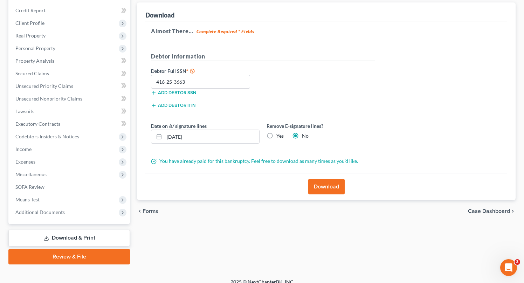
scroll to position [0, 0]
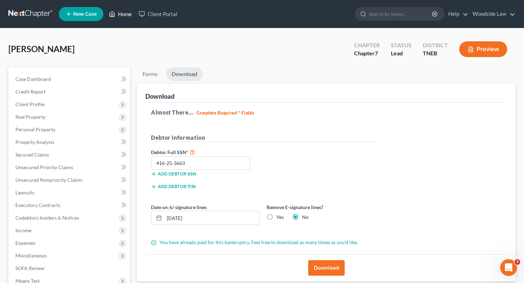
click at [121, 15] on link "Home" at bounding box center [120, 14] width 30 height 13
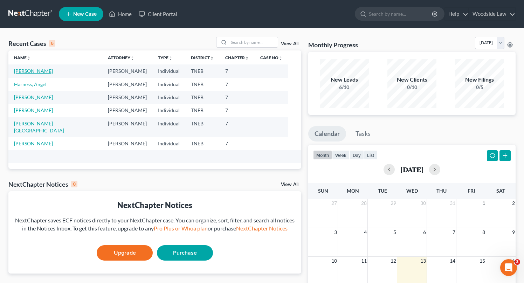
click at [32, 71] on link "[PERSON_NAME]" at bounding box center [33, 71] width 39 height 6
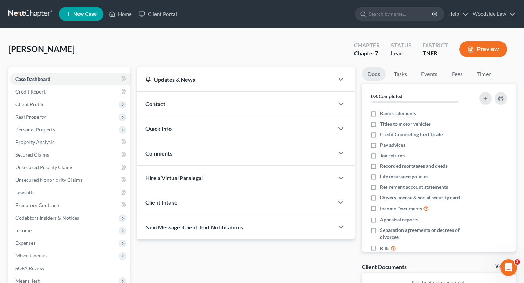
scroll to position [89, 0]
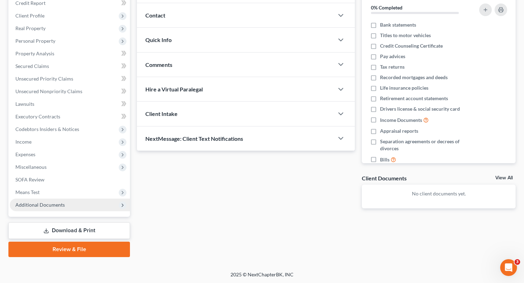
click at [49, 203] on span "Additional Documents" at bounding box center [39, 205] width 49 height 6
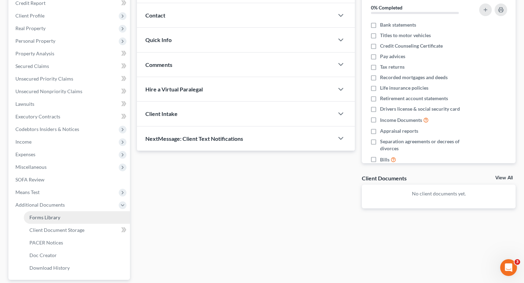
click at [59, 214] on link "Forms Library" at bounding box center [77, 217] width 106 height 13
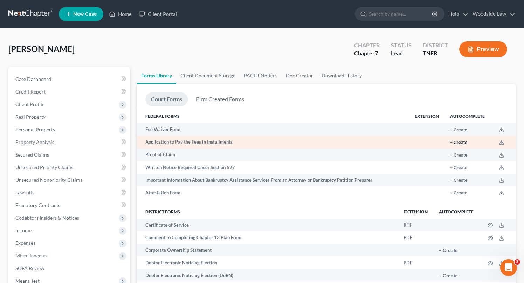
click at [461, 143] on button "+ Create" at bounding box center [458, 143] width 17 height 5
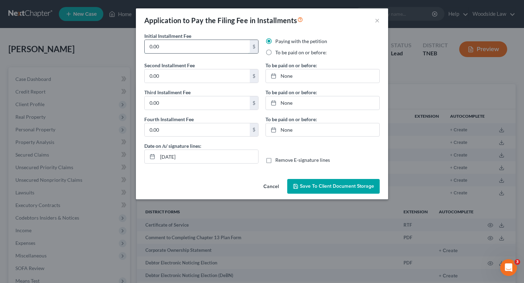
click at [204, 45] on input "0.00" at bounding box center [197, 46] width 105 height 13
type input "85"
click at [184, 76] on input "0.00" at bounding box center [197, 75] width 105 height 13
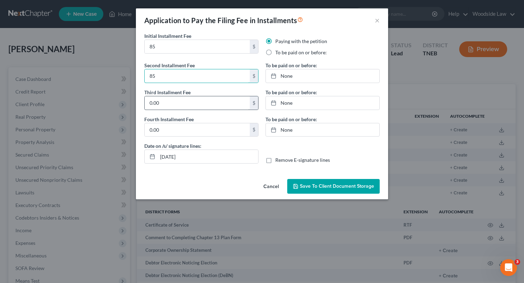
type input "85"
click at [177, 101] on input "0.00" at bounding box center [197, 102] width 105 height 13
type input "85"
click at [166, 130] on input "0.00" at bounding box center [197, 129] width 105 height 13
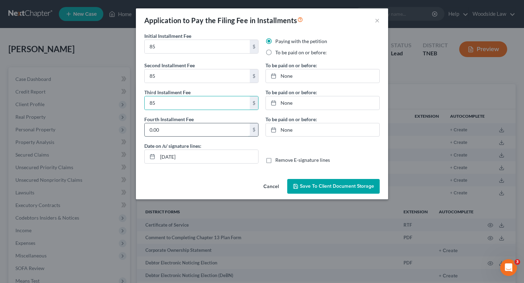
click at [166, 130] on input "0.00" at bounding box center [197, 129] width 105 height 13
type input "83"
click at [196, 156] on input "[DATE]" at bounding box center [208, 156] width 101 height 13
type input "[DATE]"
click at [275, 53] on label "To be paid on or before:" at bounding box center [301, 52] width 52 height 7
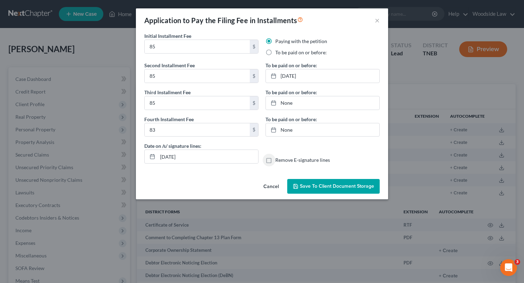
click at [278, 53] on input "To be paid on or before:" at bounding box center [280, 51] width 5 height 5
radio input "true"
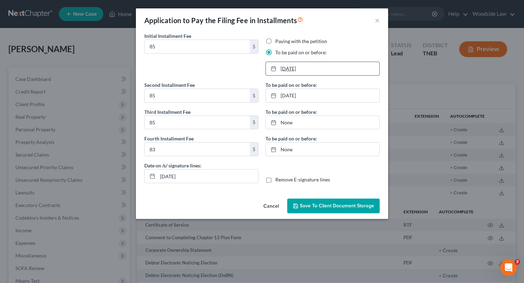
type input "[DATE]"
click at [299, 70] on link "[DATE]" at bounding box center [323, 68] width 114 height 13
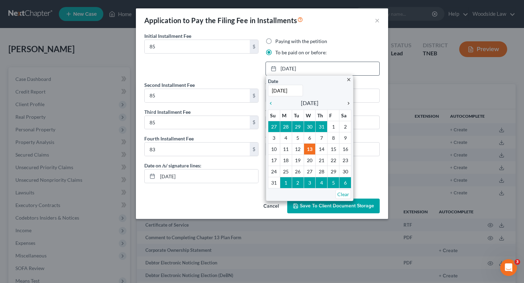
click at [346, 103] on icon "chevron_right" at bounding box center [346, 104] width 9 height 6
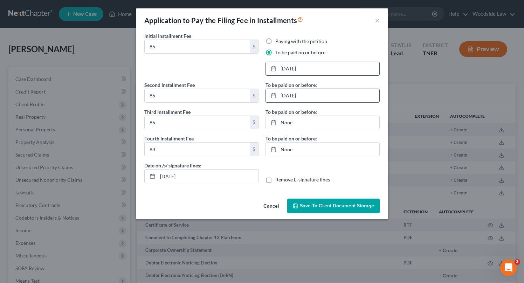
click at [333, 96] on link "[DATE]" at bounding box center [323, 95] width 114 height 13
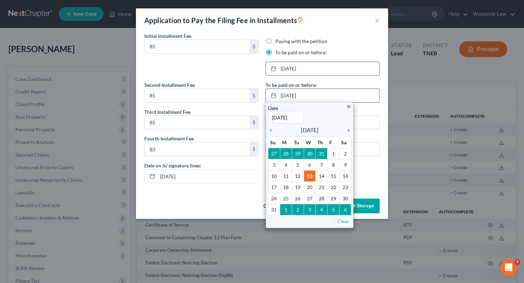
click at [348, 130] on icon "chevron_right" at bounding box center [346, 131] width 9 height 6
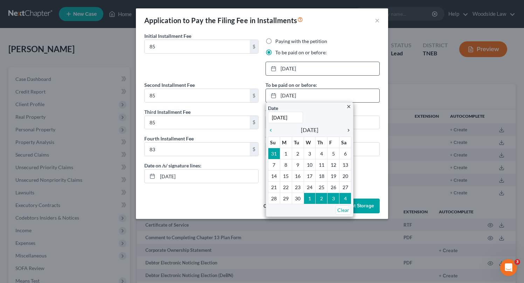
click at [348, 130] on icon "chevron_right" at bounding box center [346, 131] width 9 height 6
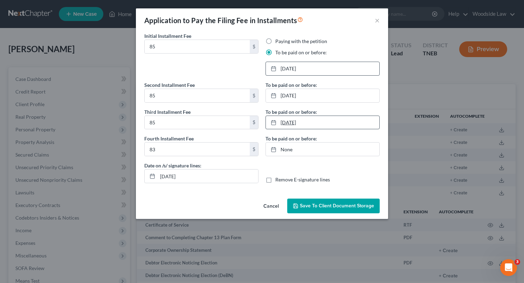
type input "[DATE]"
click at [316, 124] on link "[DATE]" at bounding box center [323, 122] width 114 height 13
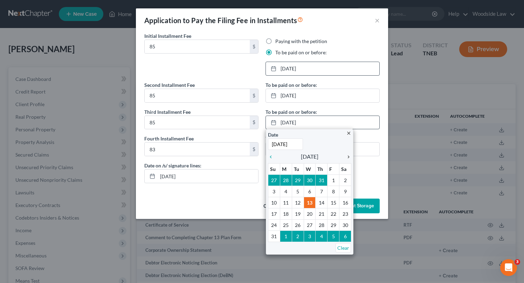
click at [348, 157] on icon "chevron_right" at bounding box center [346, 157] width 9 height 6
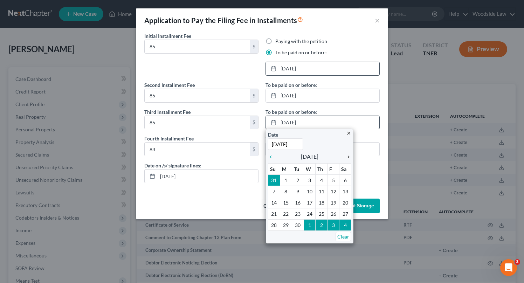
click at [348, 157] on icon "chevron_right" at bounding box center [346, 157] width 9 height 6
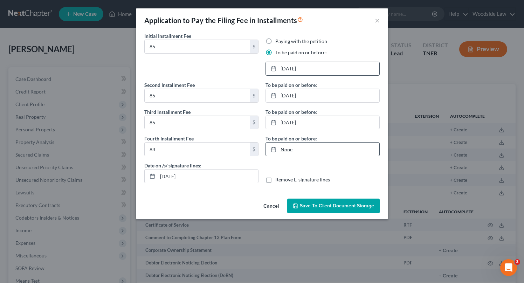
type input "[DATE]"
click at [315, 147] on link "None" at bounding box center [323, 149] width 114 height 13
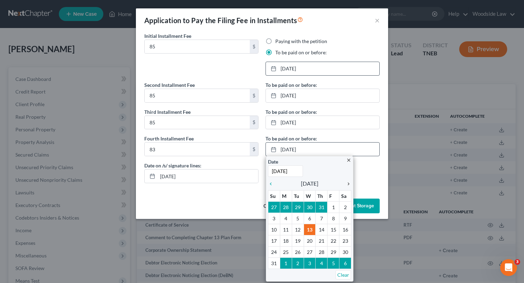
click at [349, 183] on icon "chevron_right" at bounding box center [346, 184] width 9 height 6
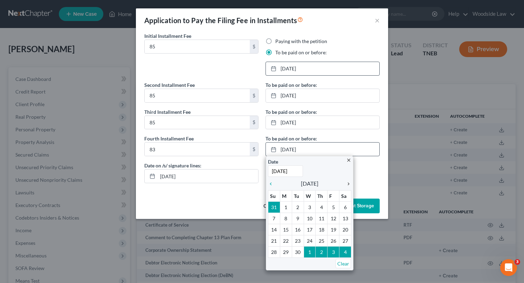
click at [349, 183] on icon "chevron_right" at bounding box center [346, 184] width 9 height 6
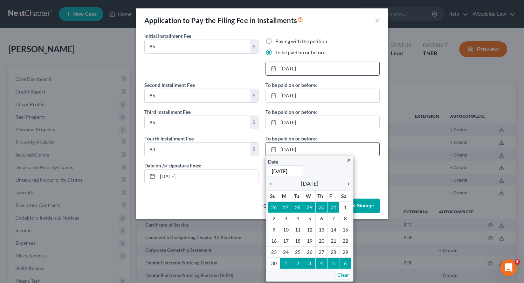
click at [349, 183] on icon "chevron_right" at bounding box center [346, 184] width 9 height 6
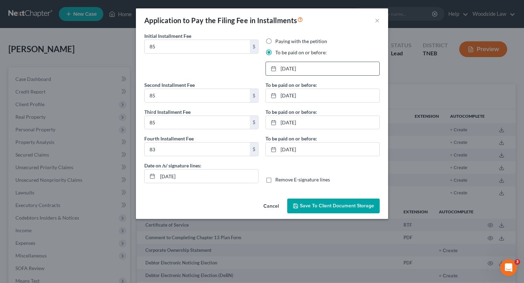
click at [333, 204] on span "Save to Client Document Storage" at bounding box center [337, 206] width 74 height 6
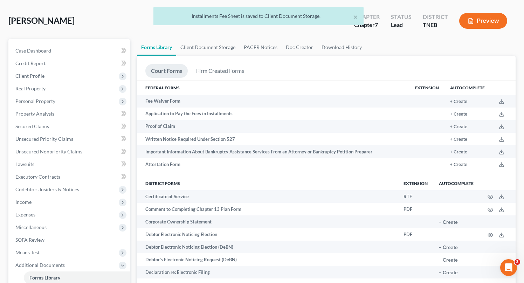
scroll to position [41, 0]
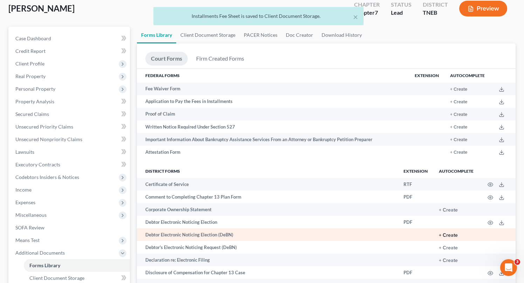
click at [446, 237] on button "+ Create" at bounding box center [448, 235] width 19 height 5
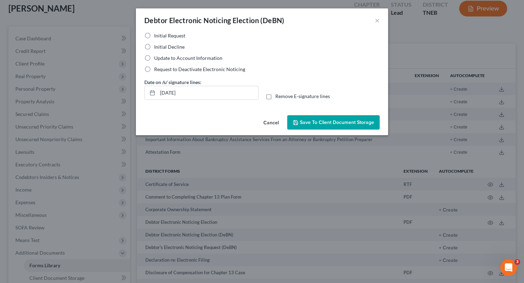
click at [154, 47] on label "Initial Decline" at bounding box center [169, 46] width 30 height 7
click at [157, 47] on input "Initial Decline" at bounding box center [159, 45] width 5 height 5
radio input "true"
click at [189, 91] on input "[DATE]" at bounding box center [208, 92] width 101 height 13
type input "[DATE]"
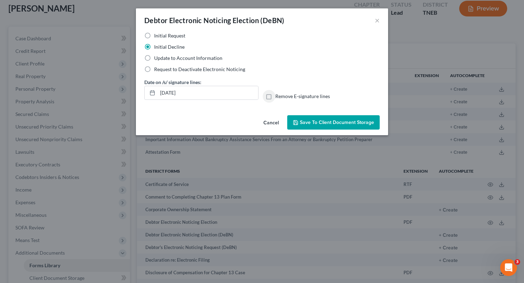
click at [315, 118] on button "Save to Client Document Storage" at bounding box center [333, 122] width 93 height 15
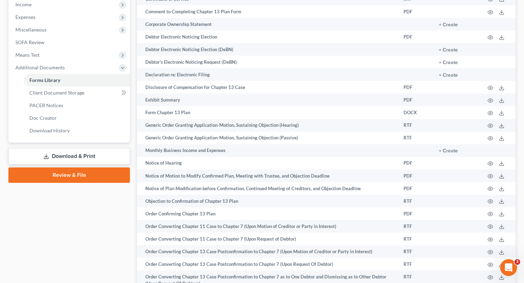
click at [74, 158] on link "Download & Print" at bounding box center [69, 156] width 122 height 16
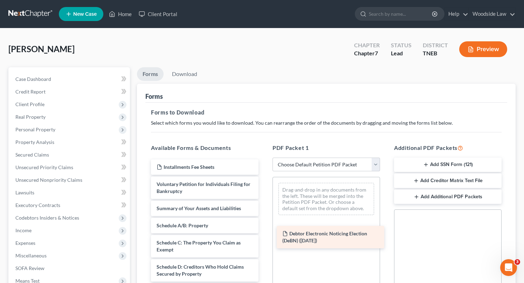
drag, startPoint x: 200, startPoint y: 170, endPoint x: 319, endPoint y: 226, distance: 130.9
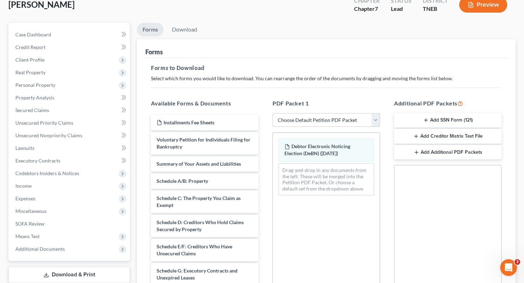
scroll to position [49, 0]
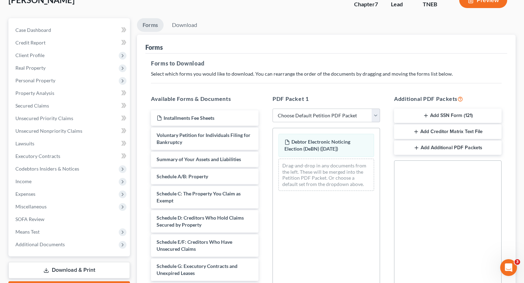
click at [443, 147] on button "Add Additional PDF Packets" at bounding box center [448, 148] width 108 height 15
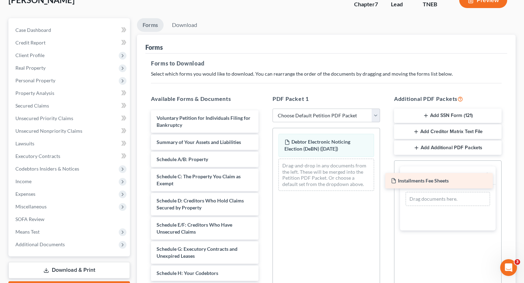
drag, startPoint x: 205, startPoint y: 122, endPoint x: 445, endPoint y: 199, distance: 252.5
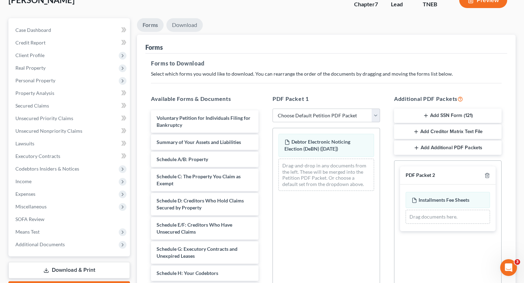
click at [185, 22] on link "Download" at bounding box center [184, 25] width 36 height 14
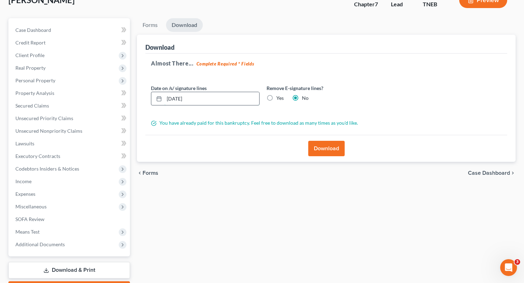
click at [197, 96] on input "[DATE]" at bounding box center [211, 98] width 95 height 13
type input "[DATE]"
click at [323, 145] on button "Download" at bounding box center [326, 148] width 36 height 15
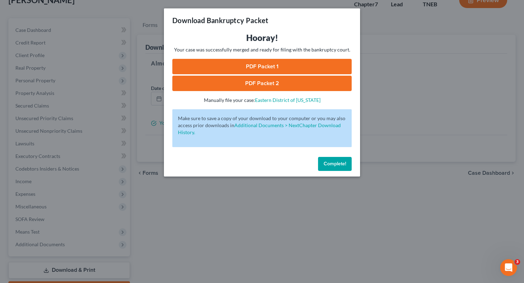
click at [251, 63] on link "PDF Packet 1" at bounding box center [261, 66] width 179 height 15
click at [275, 82] on link "PDF Packet 2" at bounding box center [261, 83] width 179 height 15
click at [324, 162] on span "Complete!" at bounding box center [335, 164] width 22 height 6
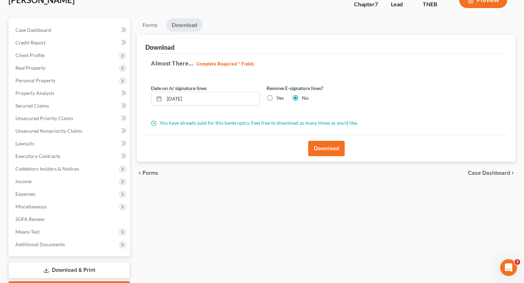
scroll to position [0, 0]
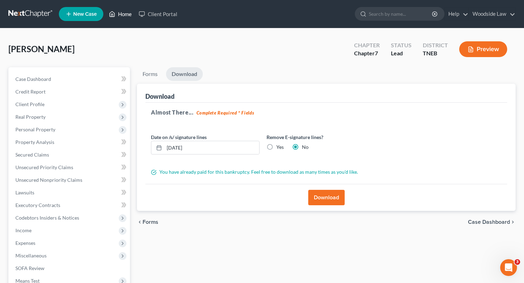
click at [129, 11] on link "Home" at bounding box center [120, 14] width 30 height 13
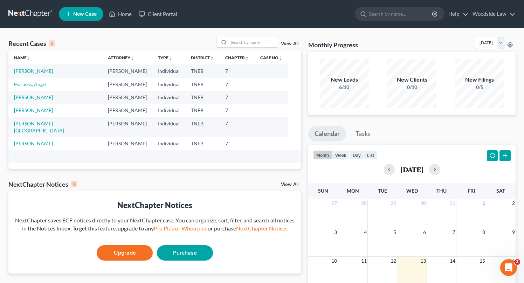
click at [291, 44] on link "View All" at bounding box center [290, 43] width 18 height 5
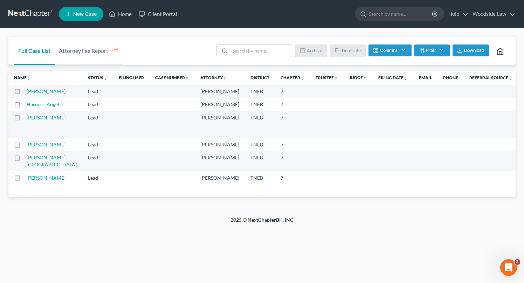
click at [24, 93] on label at bounding box center [24, 93] width 0 height 0
click at [27, 93] on input "checkbox" at bounding box center [29, 90] width 5 height 5
click at [310, 50] on button "Archive" at bounding box center [312, 50] width 32 height 12
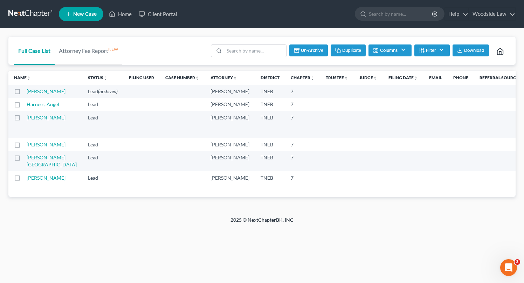
checkbox input "false"
click at [119, 17] on link "Home" at bounding box center [120, 14] width 30 height 13
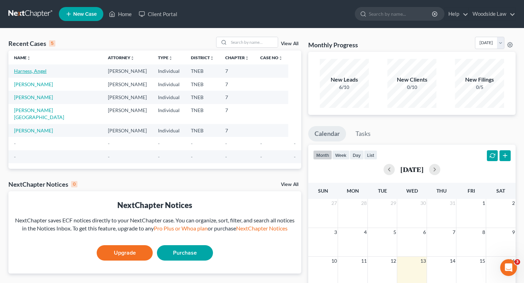
click at [32, 72] on link "Harness, Angel" at bounding box center [30, 71] width 33 height 6
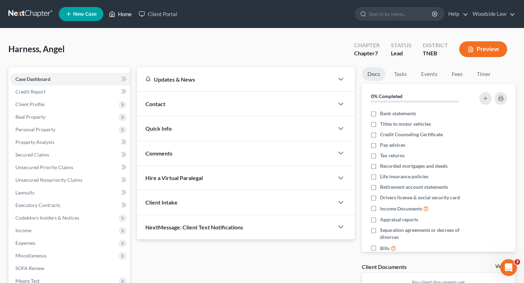
click at [125, 15] on link "Home" at bounding box center [120, 14] width 30 height 13
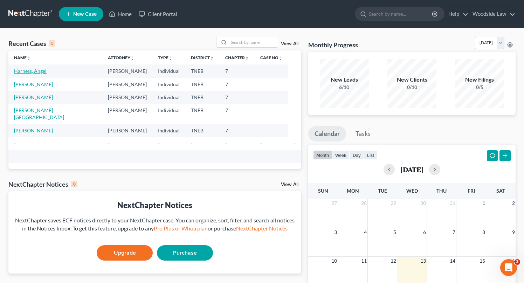
click at [33, 70] on link "Harness, Angel" at bounding box center [30, 71] width 33 height 6
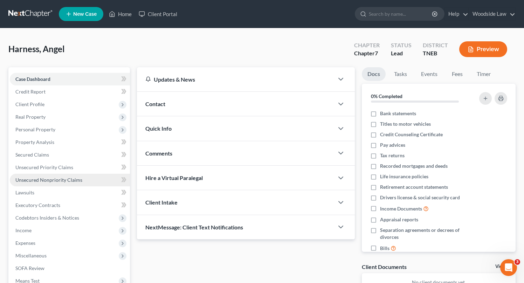
click at [56, 174] on link "Unsecured Nonpriority Claims" at bounding box center [70, 180] width 120 height 13
